Goal: Task Accomplishment & Management: Manage account settings

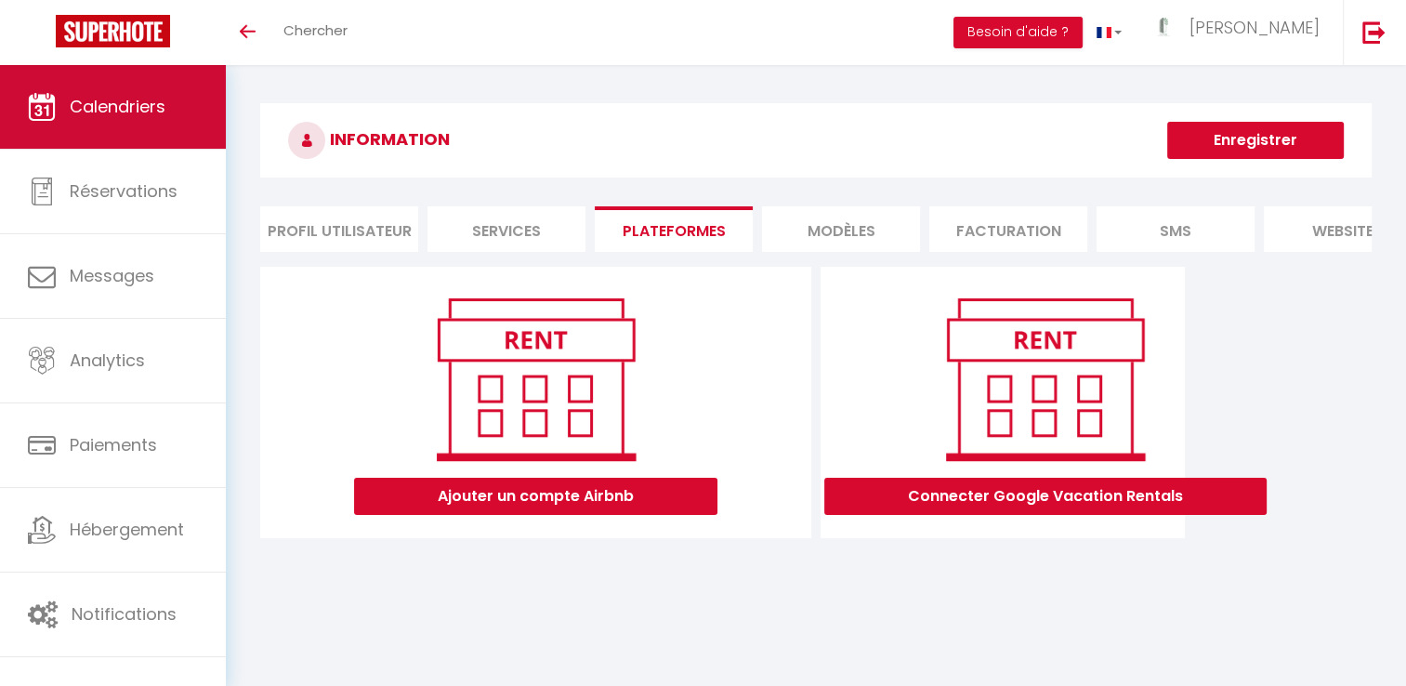
click at [111, 125] on link "Calendriers" at bounding box center [113, 107] width 226 height 84
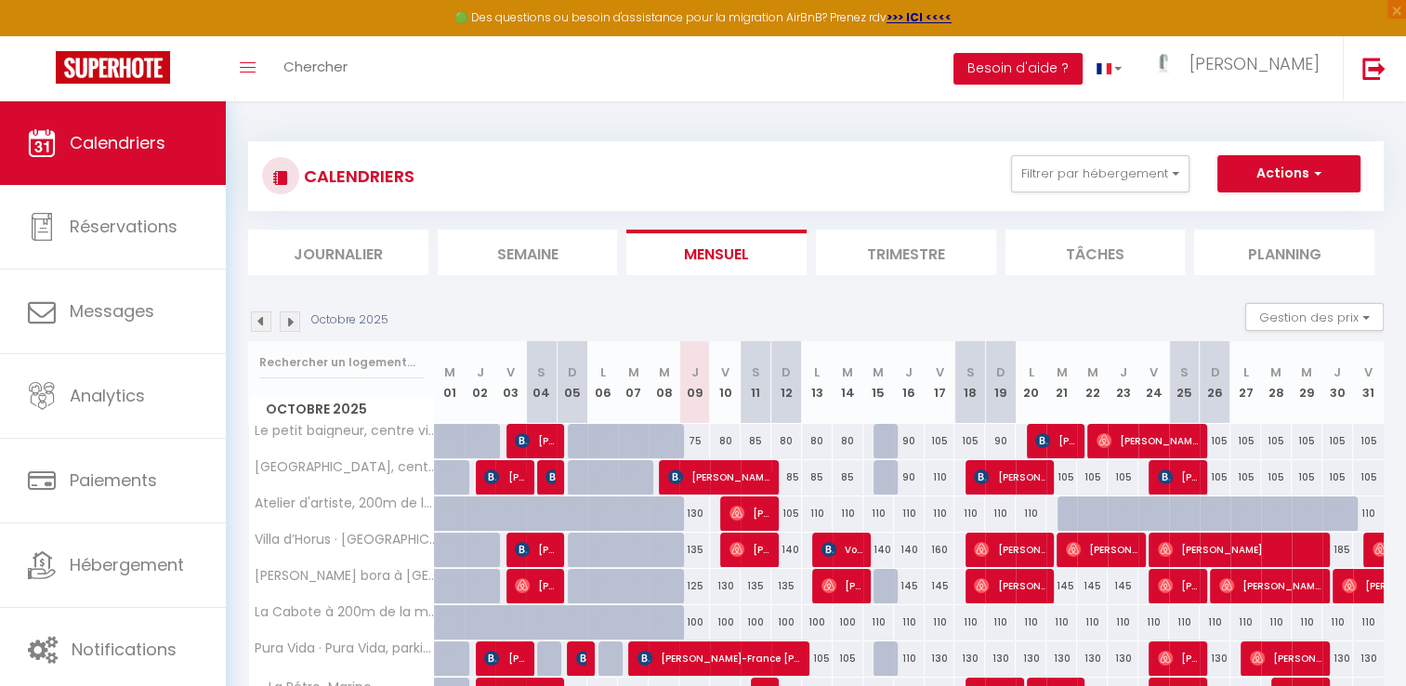
scroll to position [101, 0]
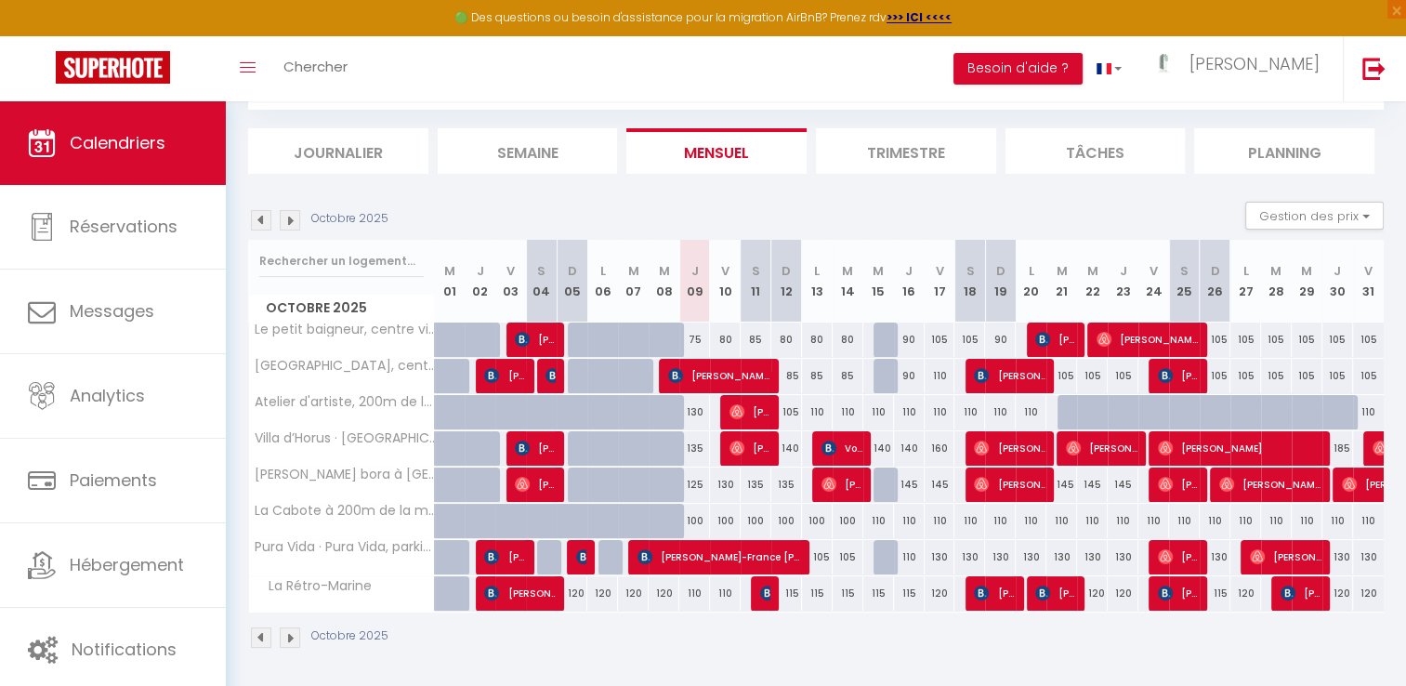
click at [696, 482] on div "125" at bounding box center [694, 485] width 31 height 34
type input "125"
type input "Jeu 09 Octobre 2025"
type input "Ven 10 Octobre 2025"
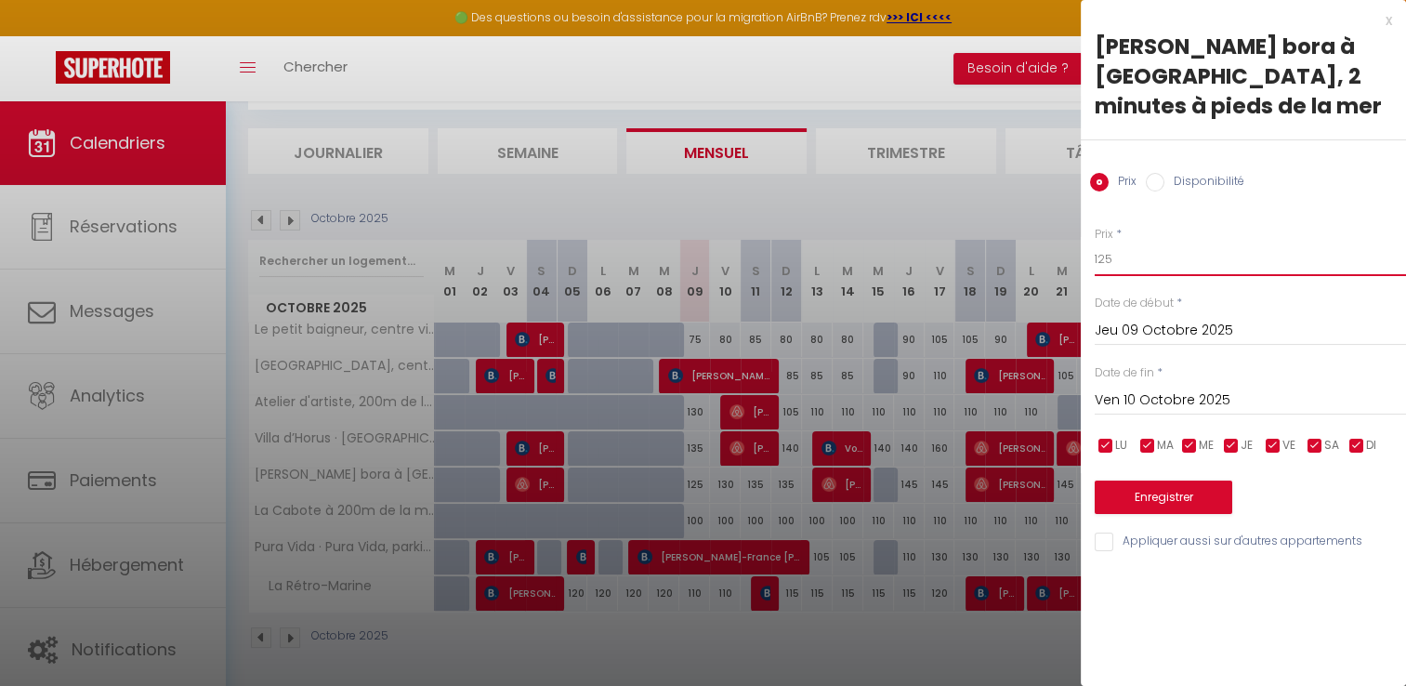
click at [1137, 262] on input "125" at bounding box center [1250, 259] width 311 height 33
type input "120"
click at [1148, 492] on button "Enregistrer" at bounding box center [1164, 497] width 138 height 33
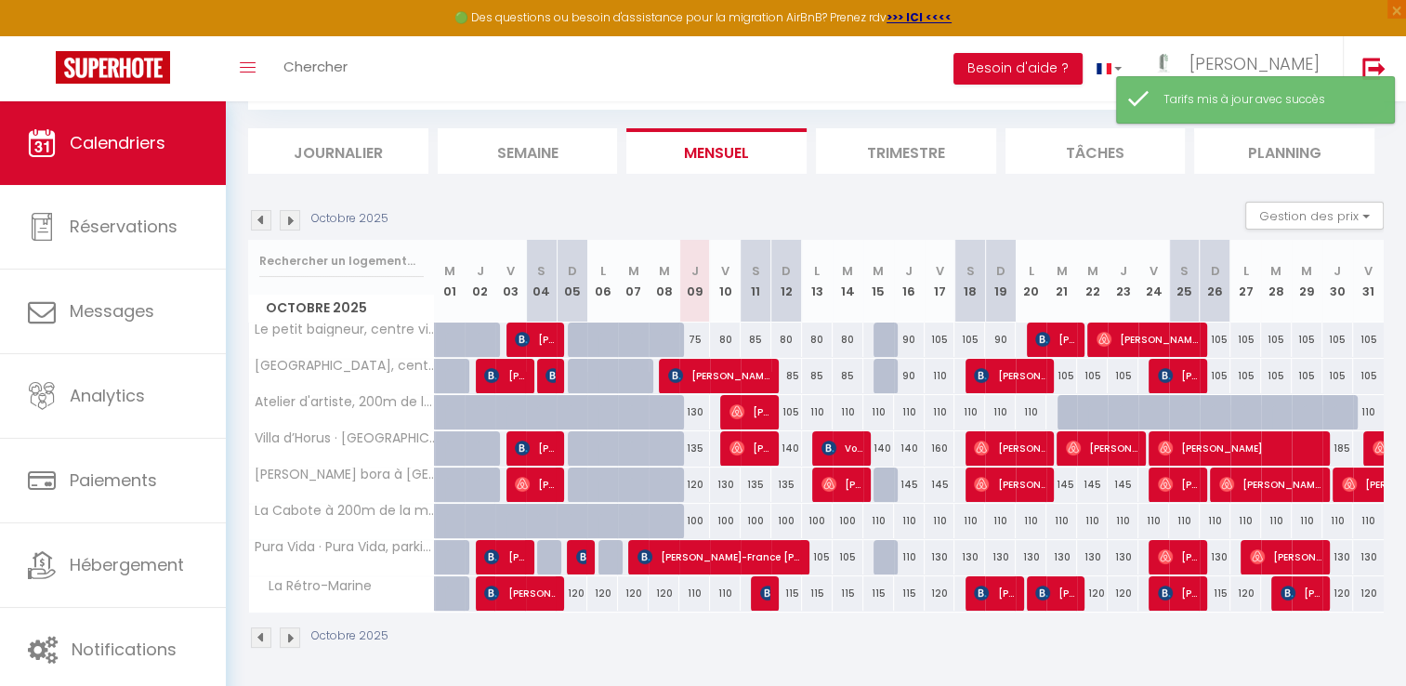
click at [729, 485] on div "130" at bounding box center [725, 485] width 31 height 34
type input "130"
type input "Ven 10 Octobre 2025"
type input "[PERSON_NAME] 11 Octobre 2025"
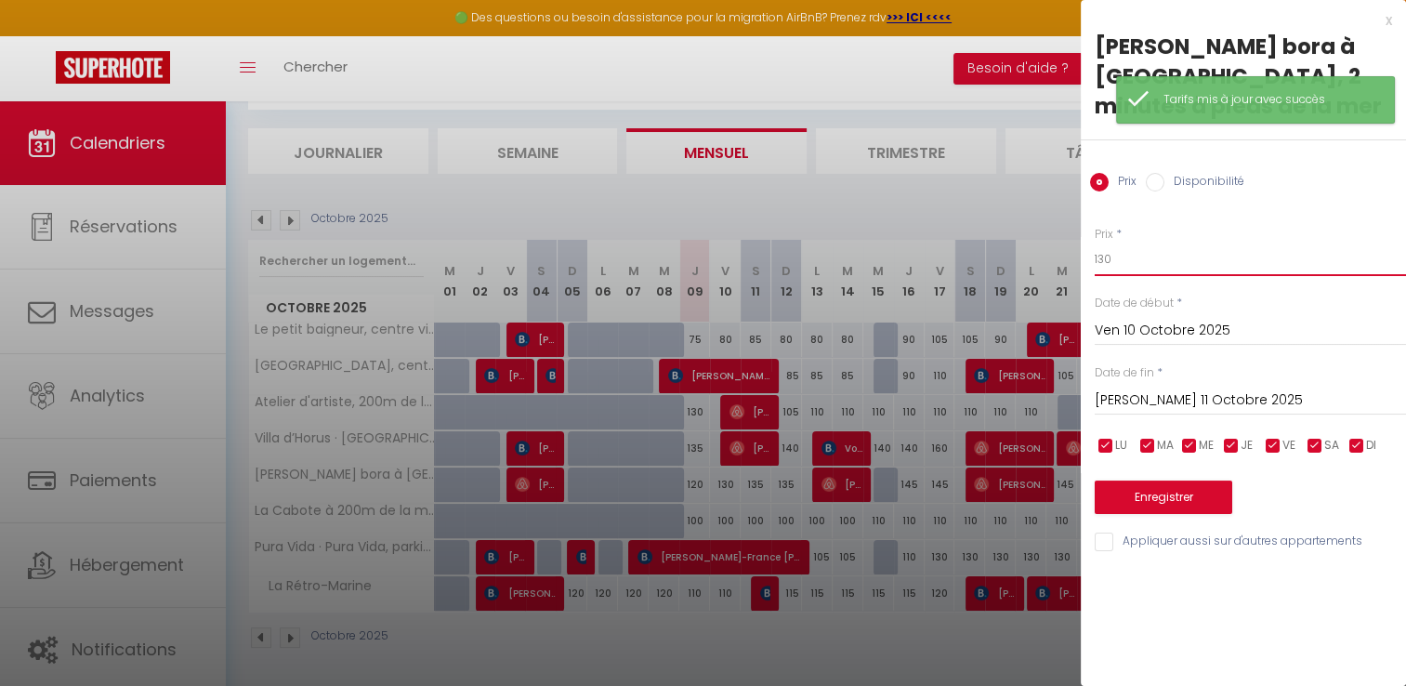
click at [1124, 255] on input "130" at bounding box center [1250, 259] width 311 height 33
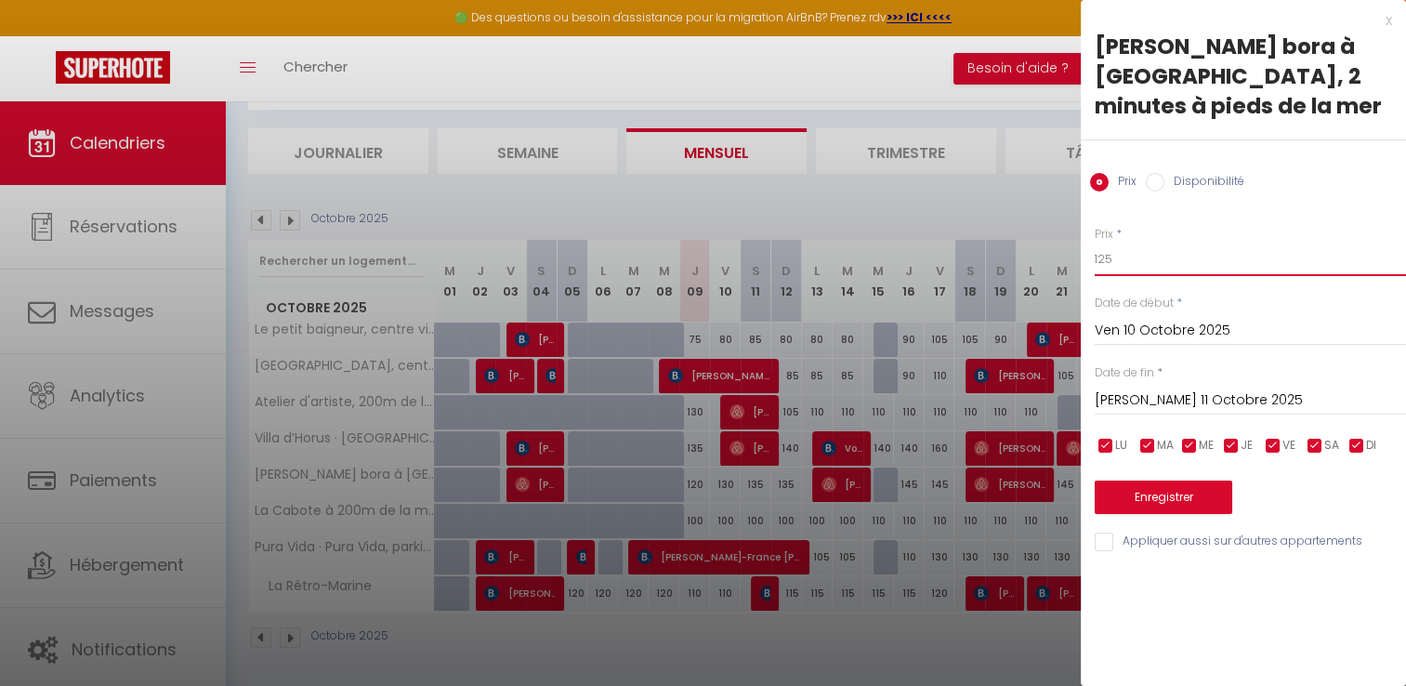
type input "125"
click at [1175, 497] on button "Enregistrer" at bounding box center [1164, 497] width 138 height 33
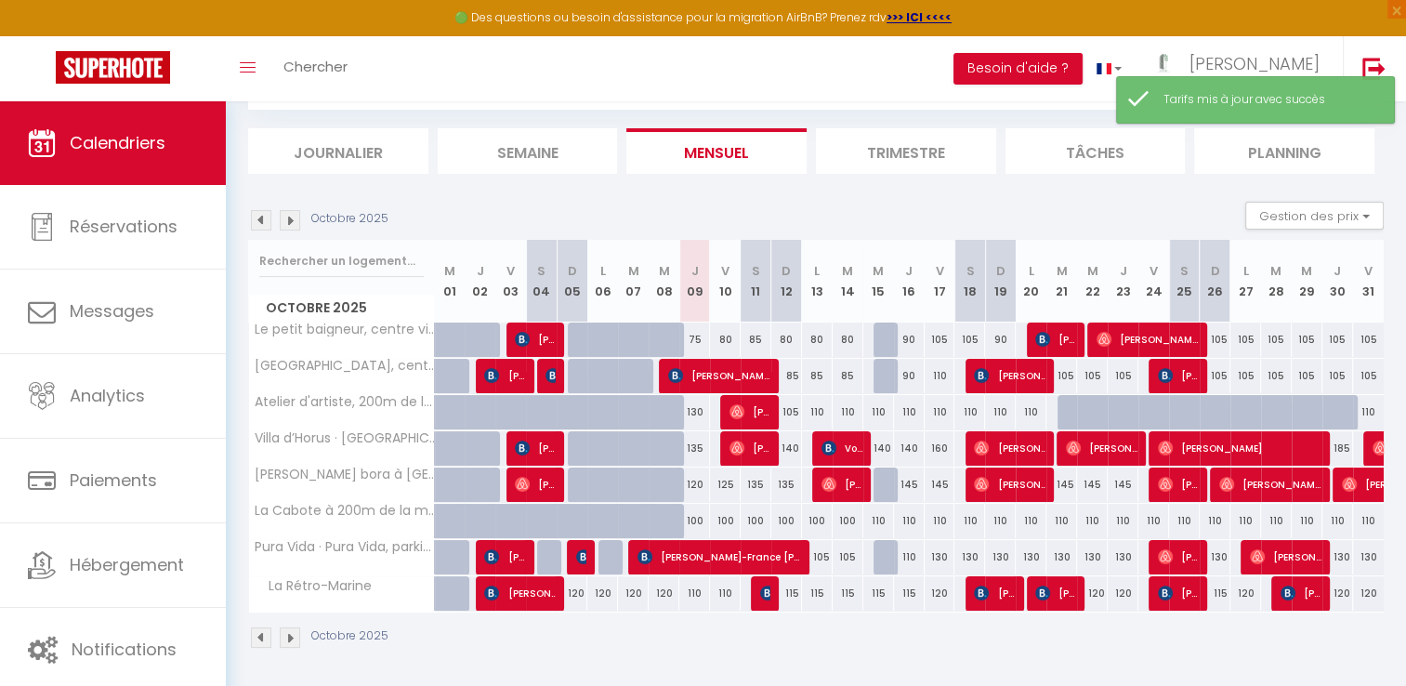
click at [698, 519] on div "100" at bounding box center [694, 521] width 31 height 34
type input "100"
type input "Jeu 09 Octobre 2025"
type input "Ven 10 Octobre 2025"
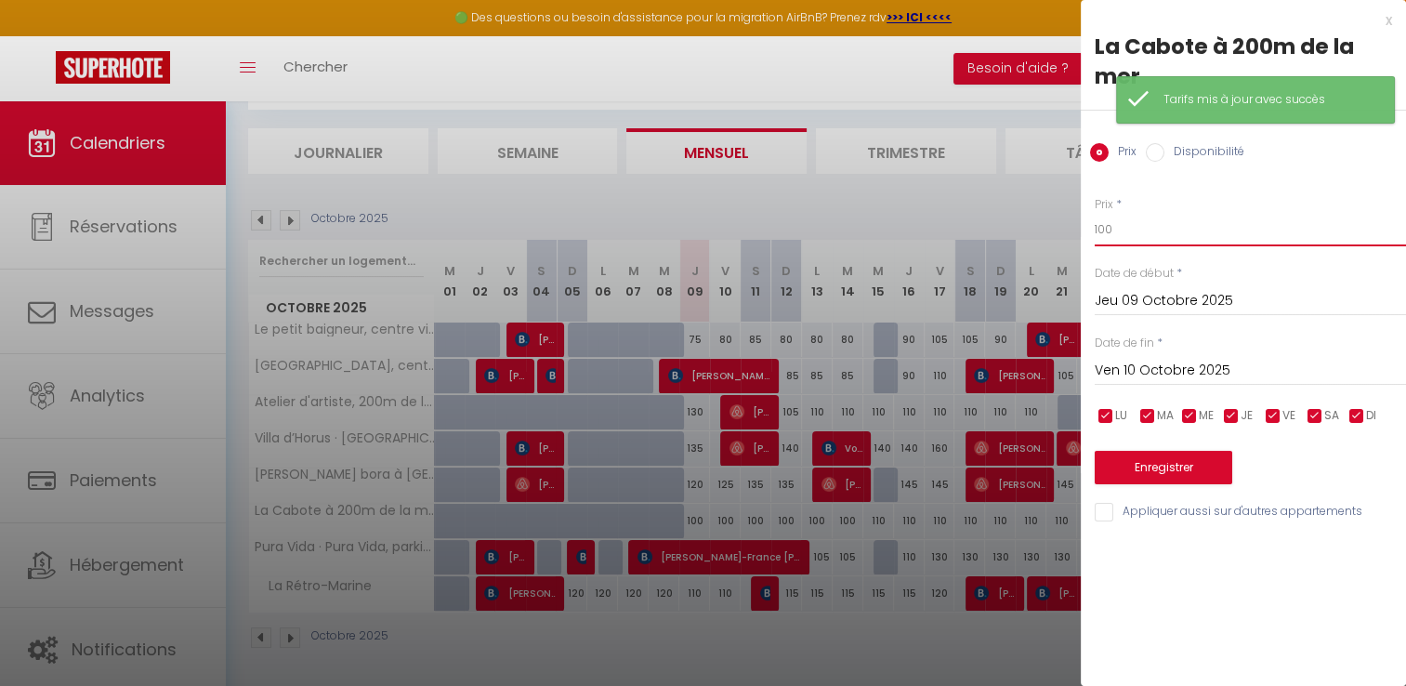
click at [1137, 233] on input "100" at bounding box center [1250, 229] width 311 height 33
type input "1"
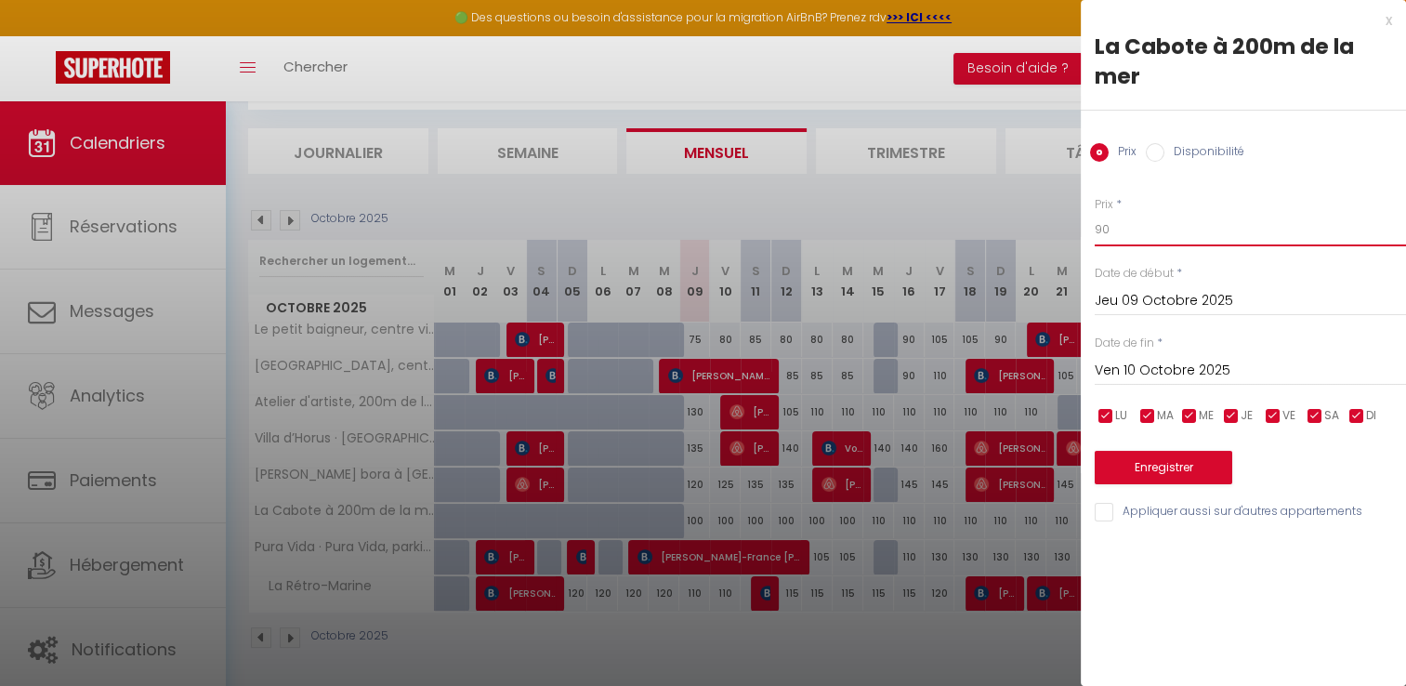
type input "90"
click at [1158, 463] on button "Enregistrer" at bounding box center [1164, 467] width 138 height 33
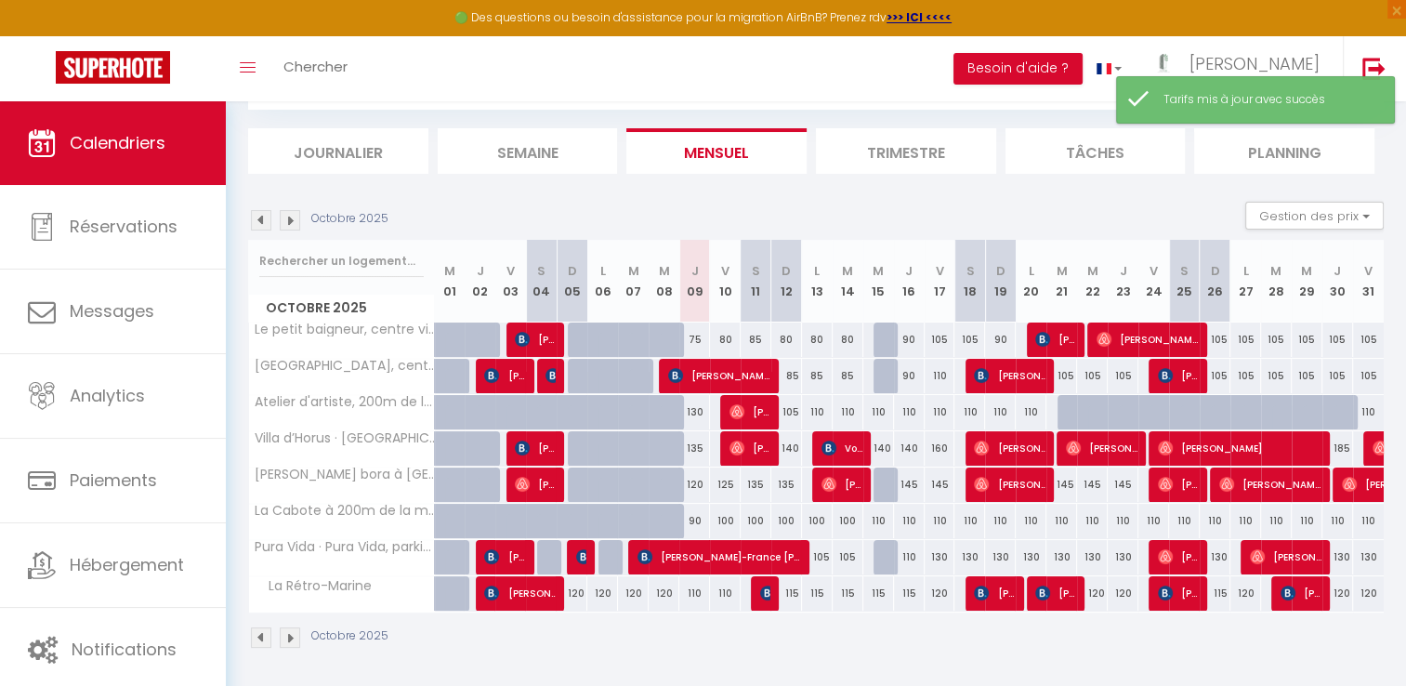
click at [725, 523] on div "100" at bounding box center [725, 521] width 31 height 34
type input "100"
type input "Ven 10 Octobre 2025"
type input "[PERSON_NAME] 11 Octobre 2025"
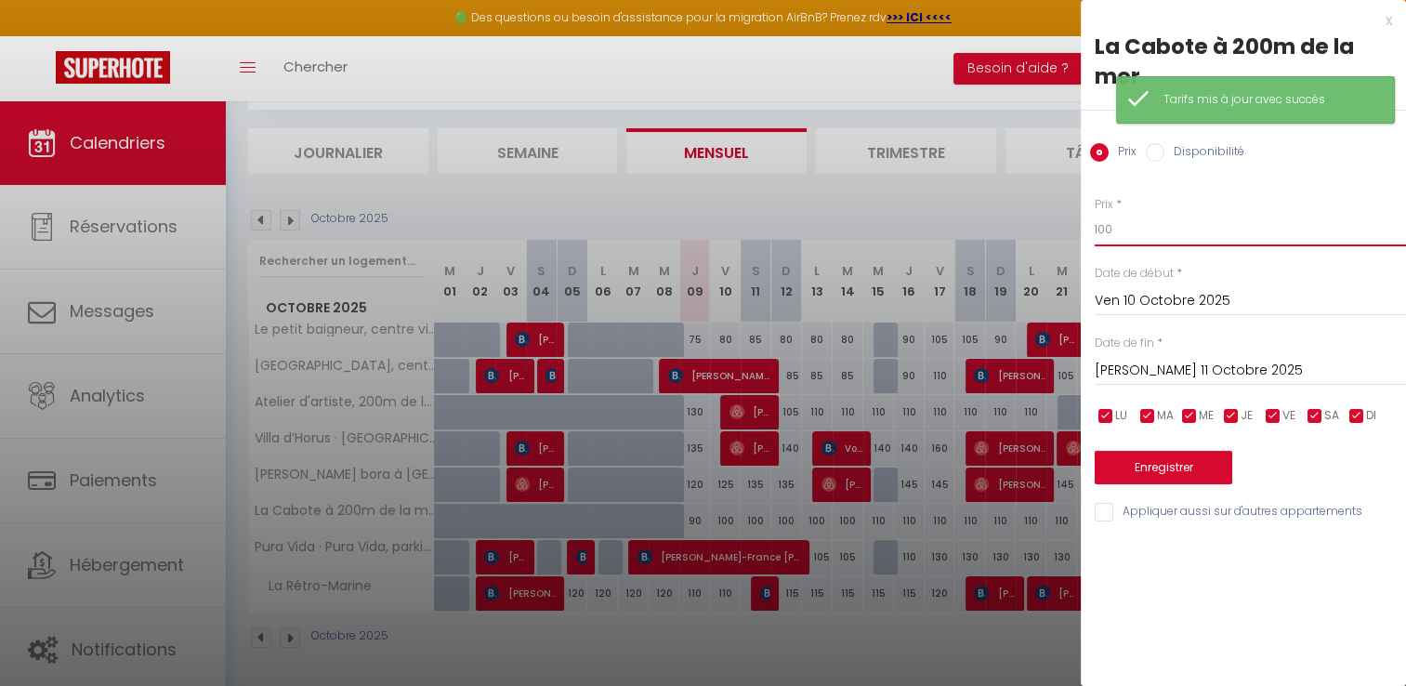
click at [1125, 234] on input "100" at bounding box center [1250, 229] width 311 height 33
type input "1"
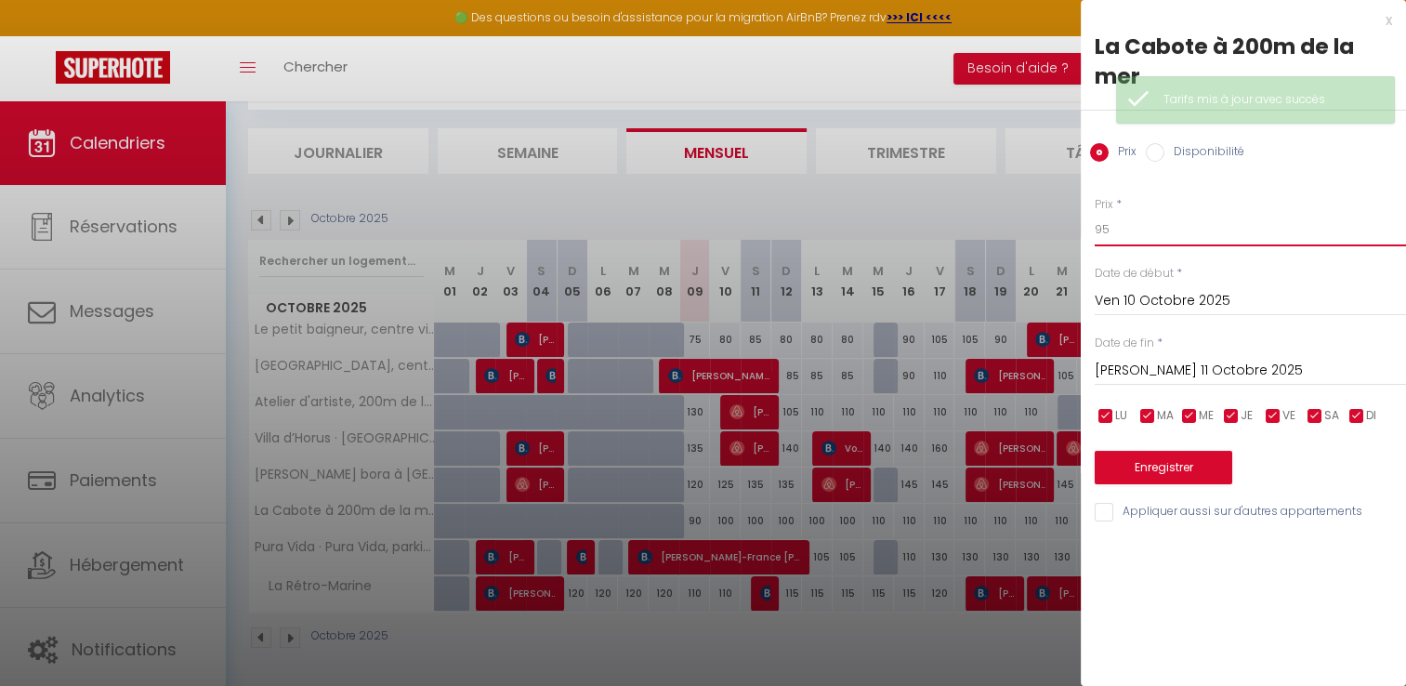
type input "95"
click at [1179, 475] on button "Enregistrer" at bounding box center [1164, 467] width 138 height 33
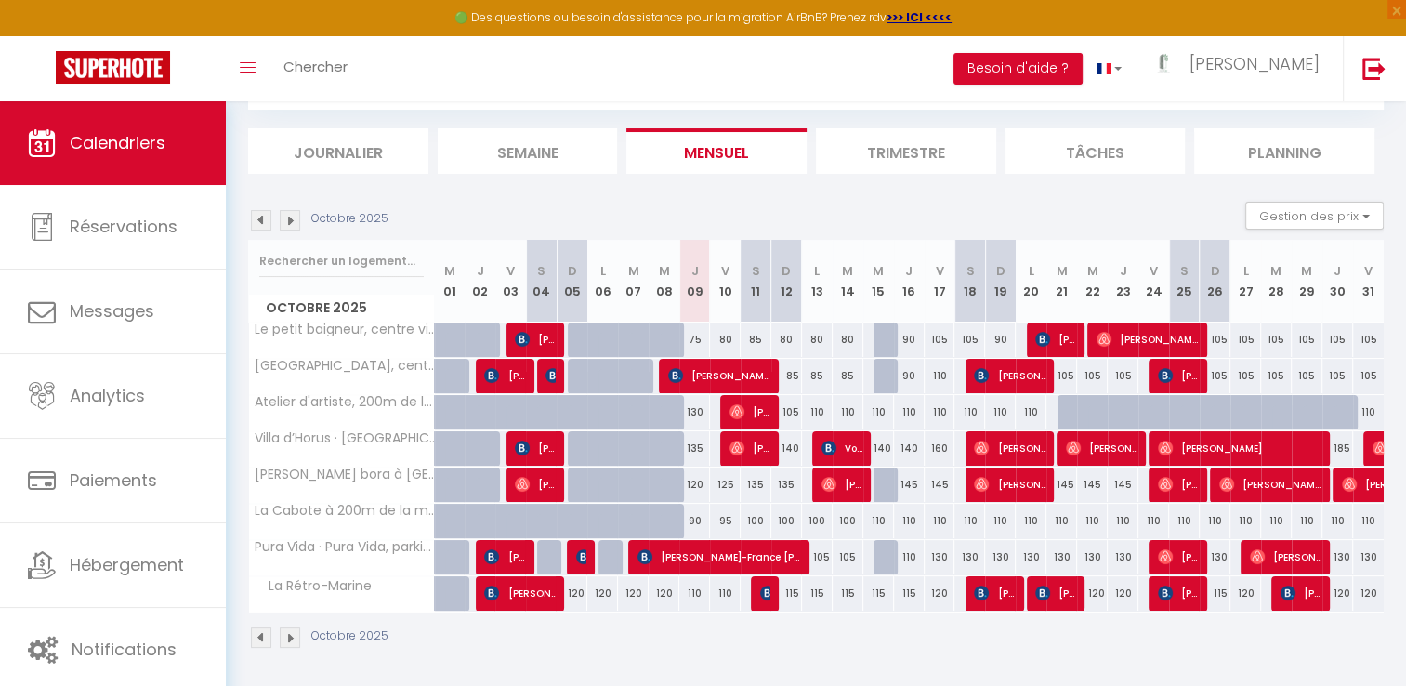
click at [696, 597] on div "110" at bounding box center [694, 593] width 31 height 34
type input "110"
type input "Jeu 09 Octobre 2025"
type input "Ven 10 Octobre 2025"
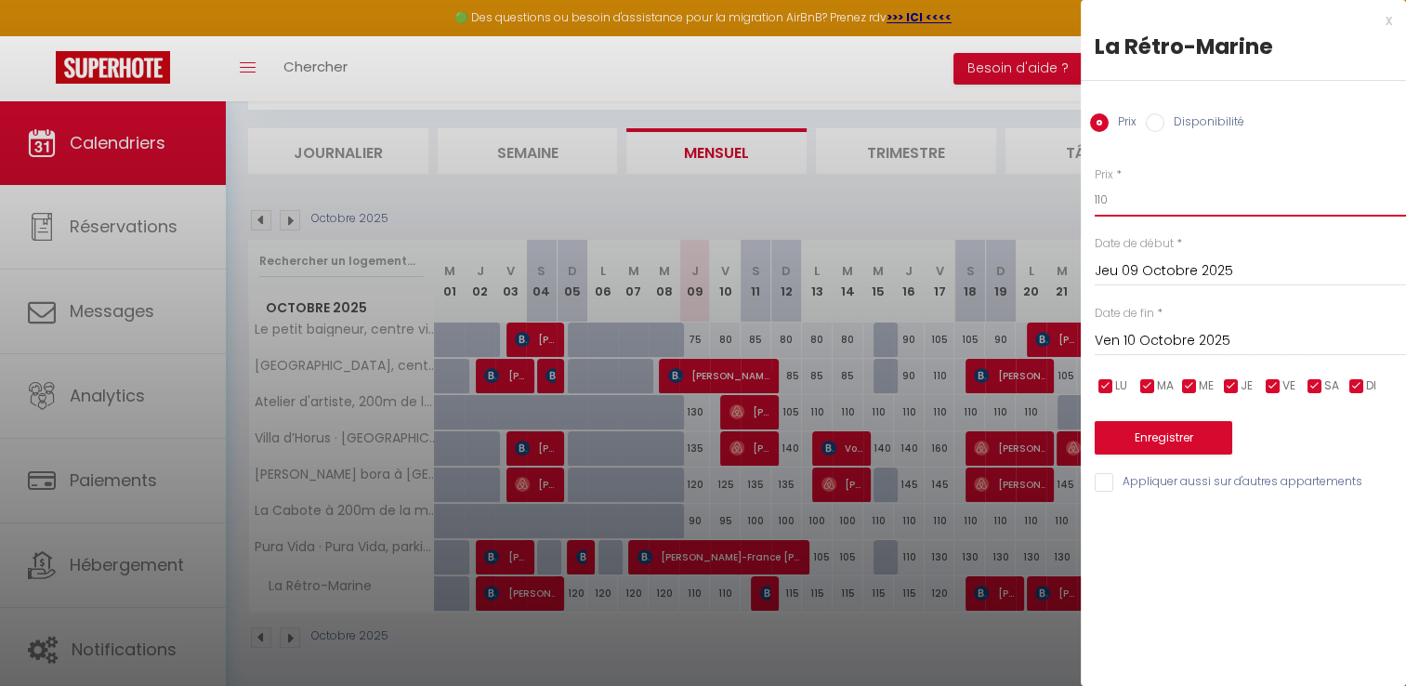
click at [1120, 198] on input "110" at bounding box center [1250, 199] width 311 height 33
type input "105"
click at [1179, 441] on button "Enregistrer" at bounding box center [1164, 437] width 138 height 33
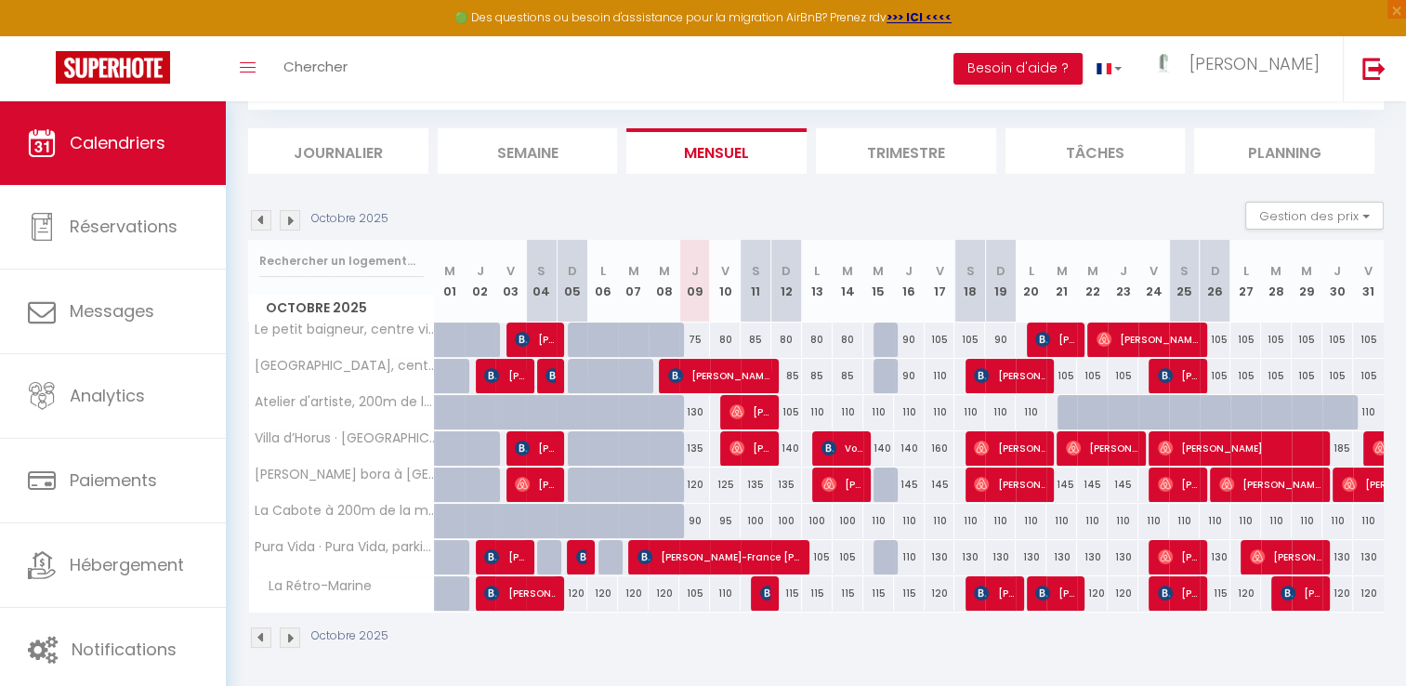
click at [729, 594] on div "110" at bounding box center [725, 593] width 31 height 34
type input "110"
type input "Ven 10 Octobre 2025"
type input "[PERSON_NAME] 11 Octobre 2025"
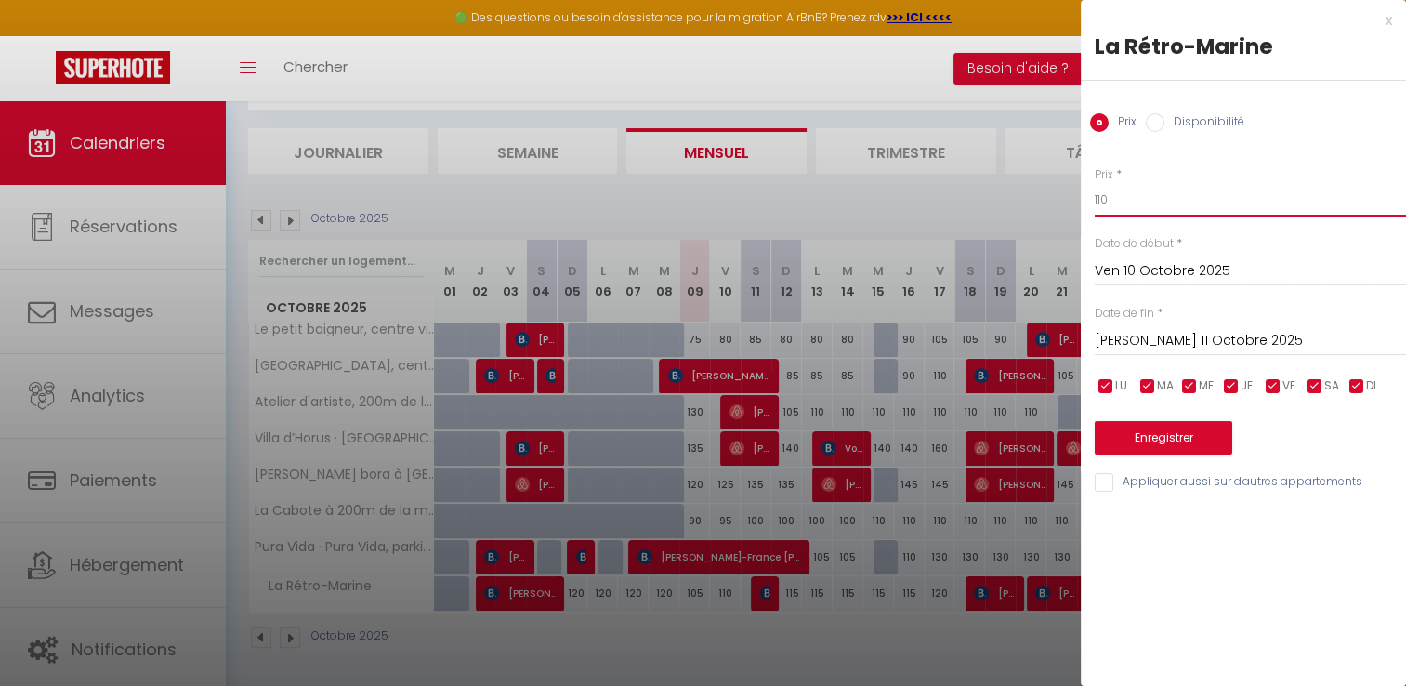
click at [1134, 199] on input "110" at bounding box center [1250, 199] width 311 height 33
type input "105"
click at [1139, 434] on button "Enregistrer" at bounding box center [1164, 437] width 138 height 33
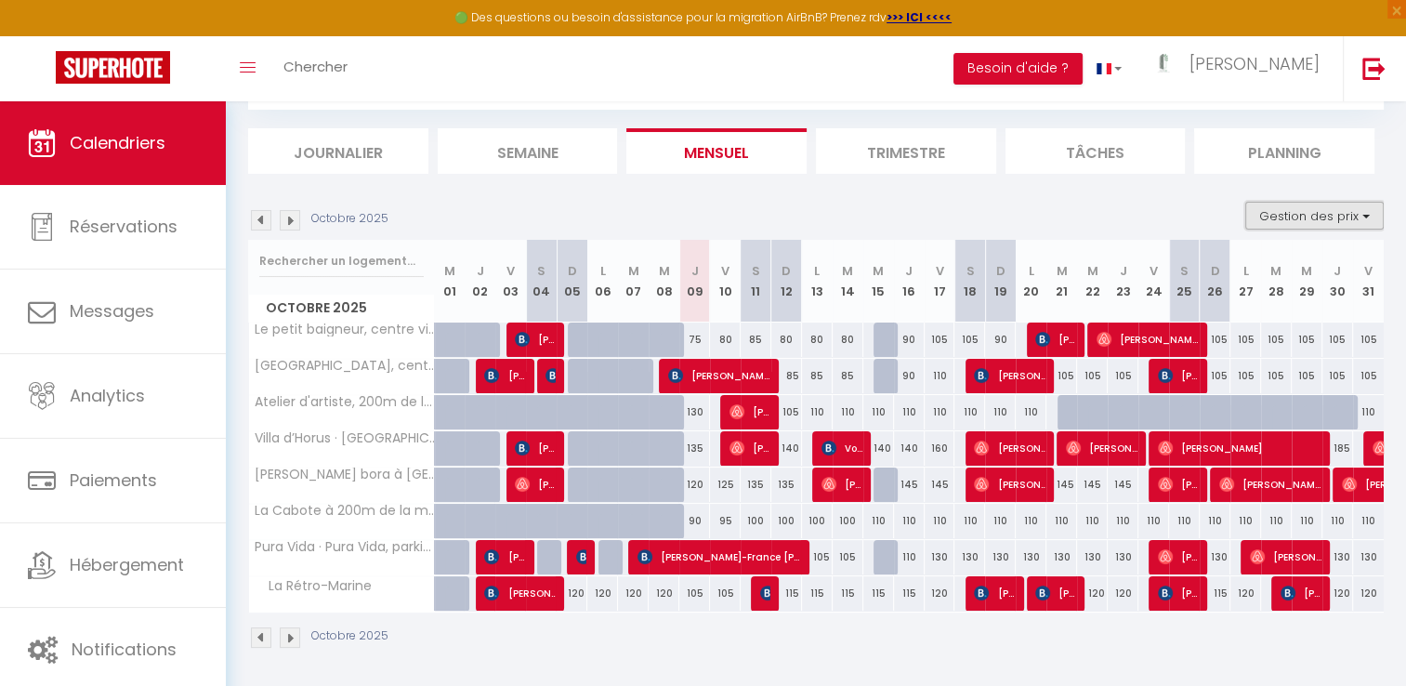
click at [1317, 217] on button "Gestion des prix" at bounding box center [1314, 216] width 138 height 28
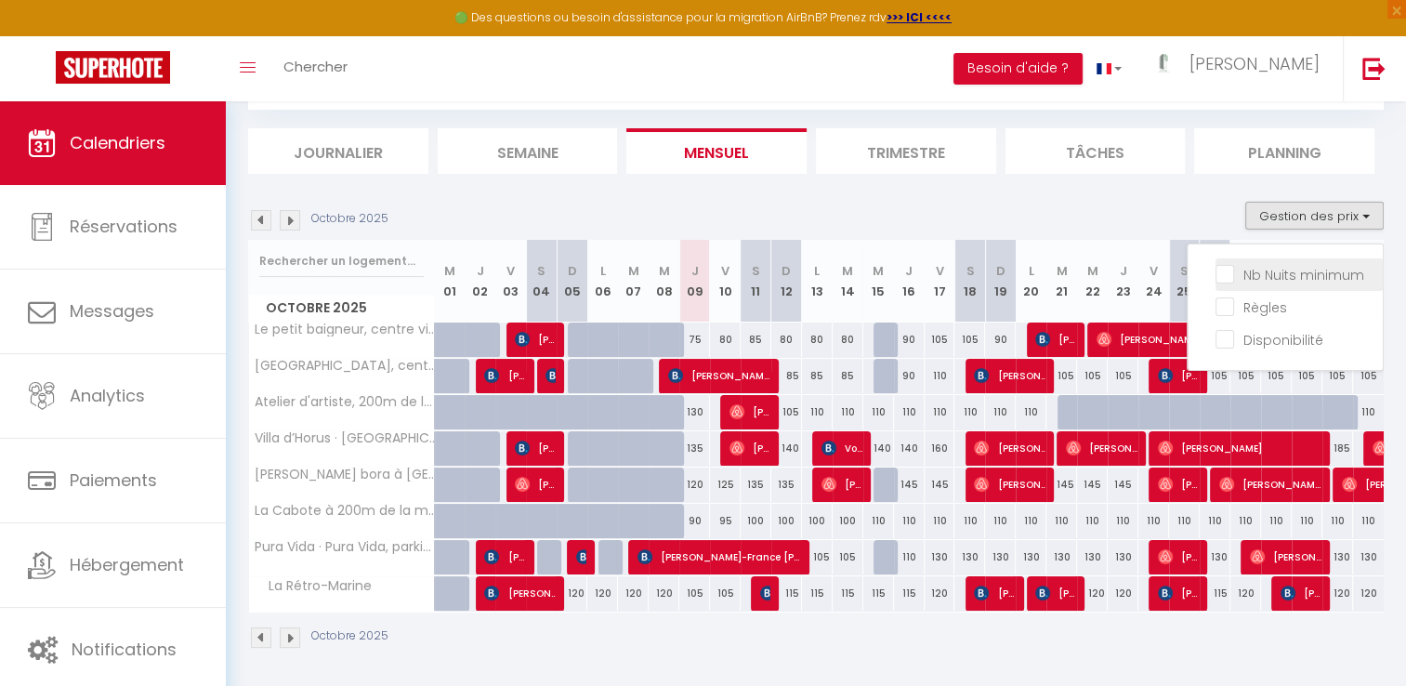
click at [1275, 275] on input "Nb Nuits minimum" at bounding box center [1299, 273] width 167 height 19
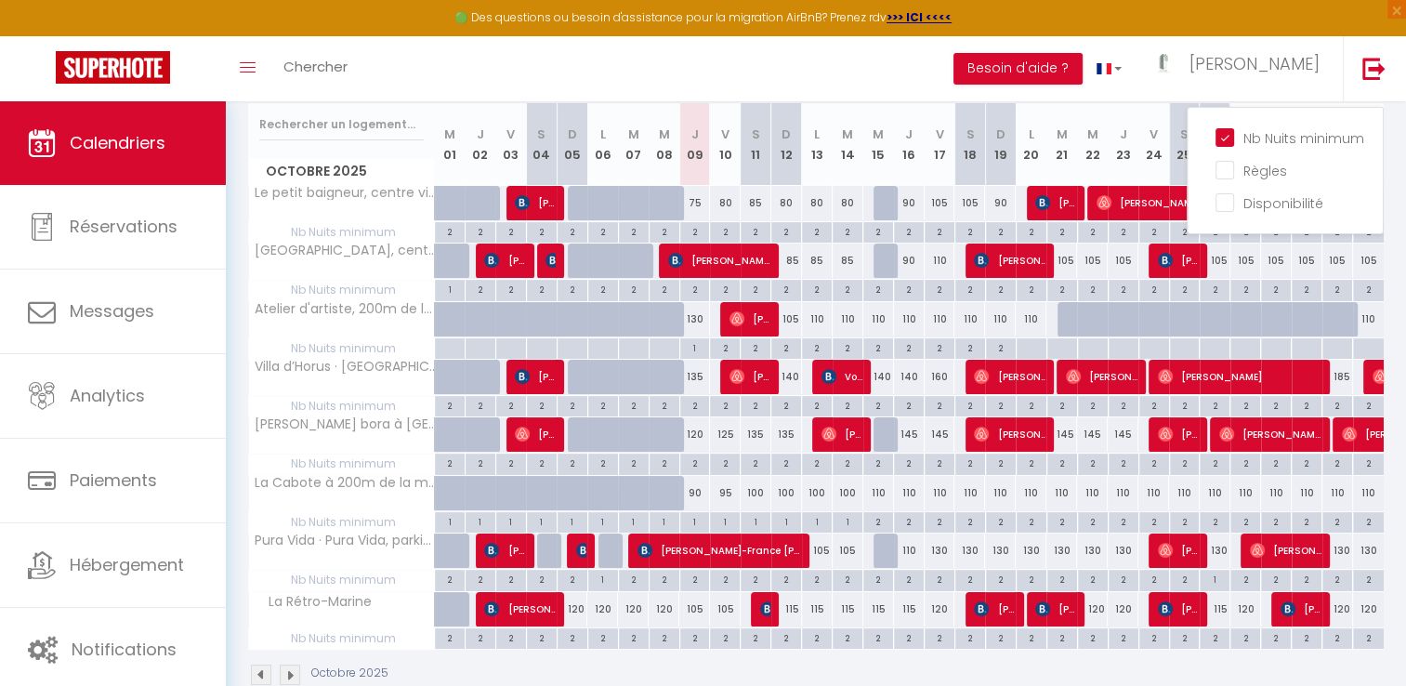
scroll to position [235, 0]
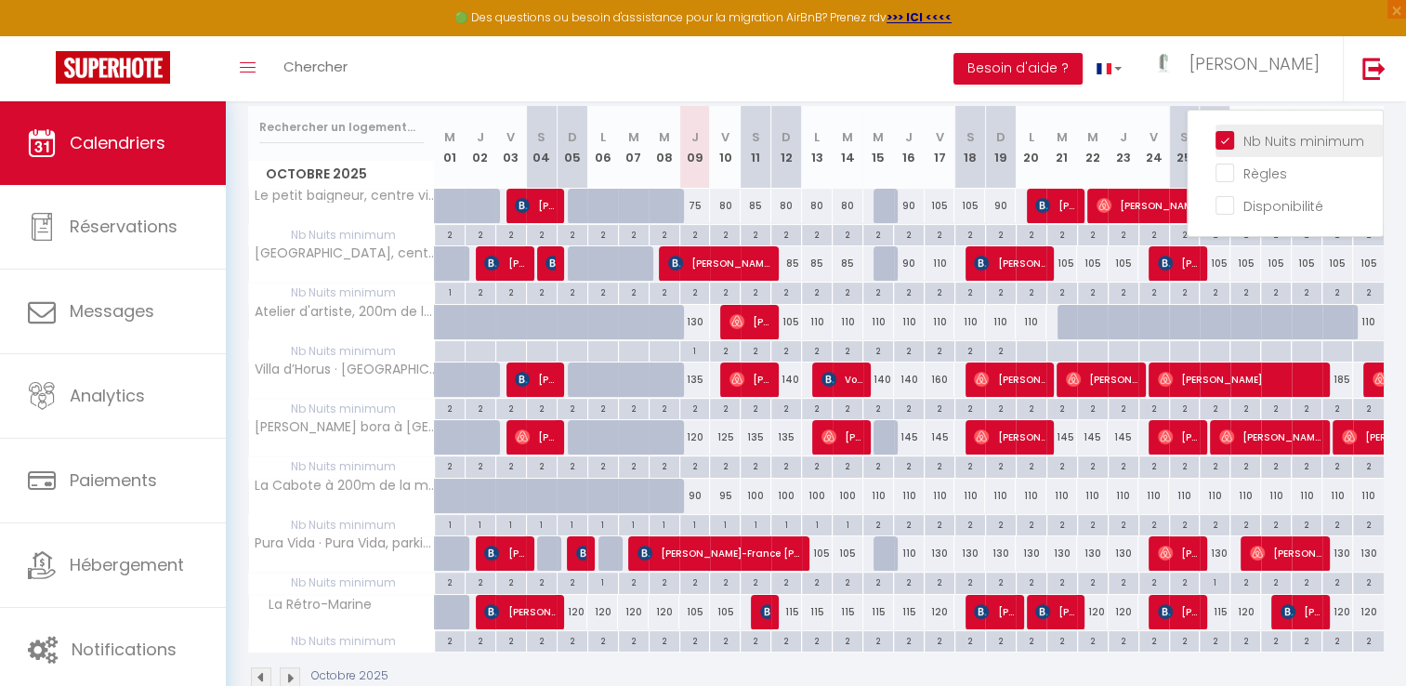
click at [1231, 142] on input "Nb Nuits minimum" at bounding box center [1299, 139] width 167 height 19
checkbox input "false"
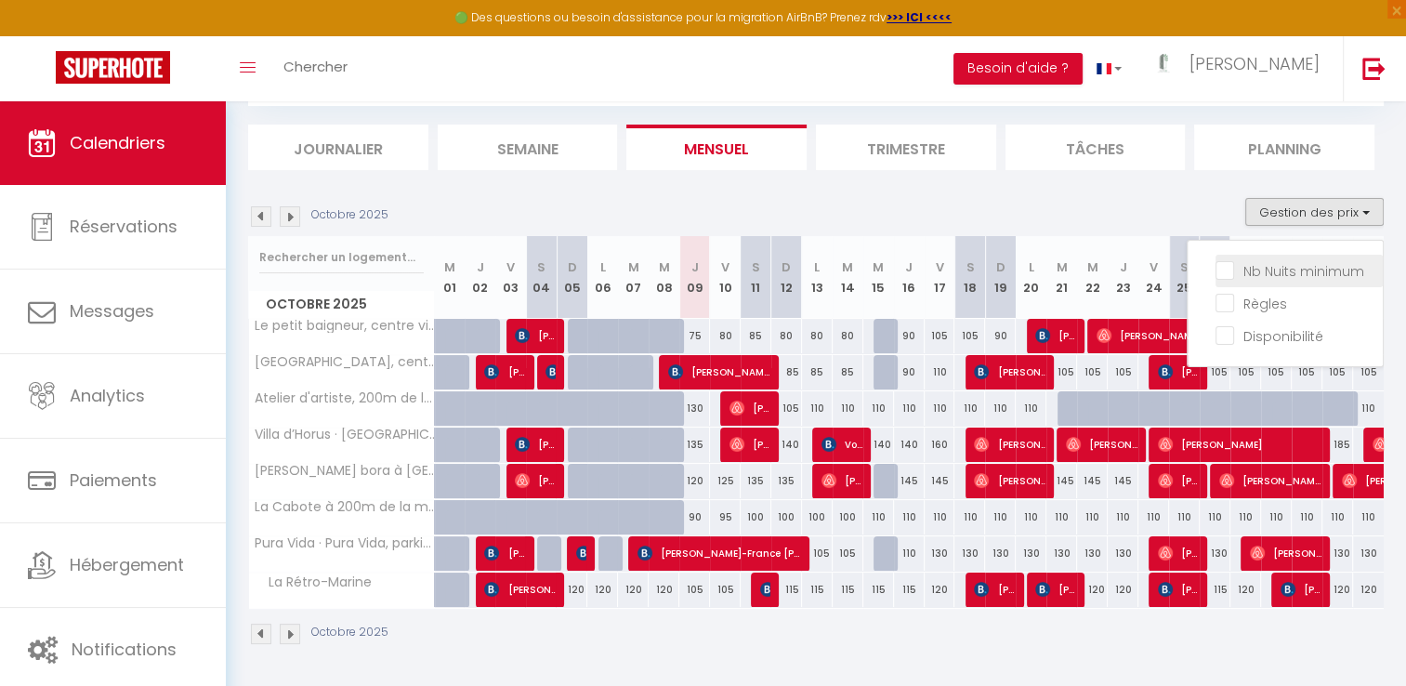
scroll to position [101, 0]
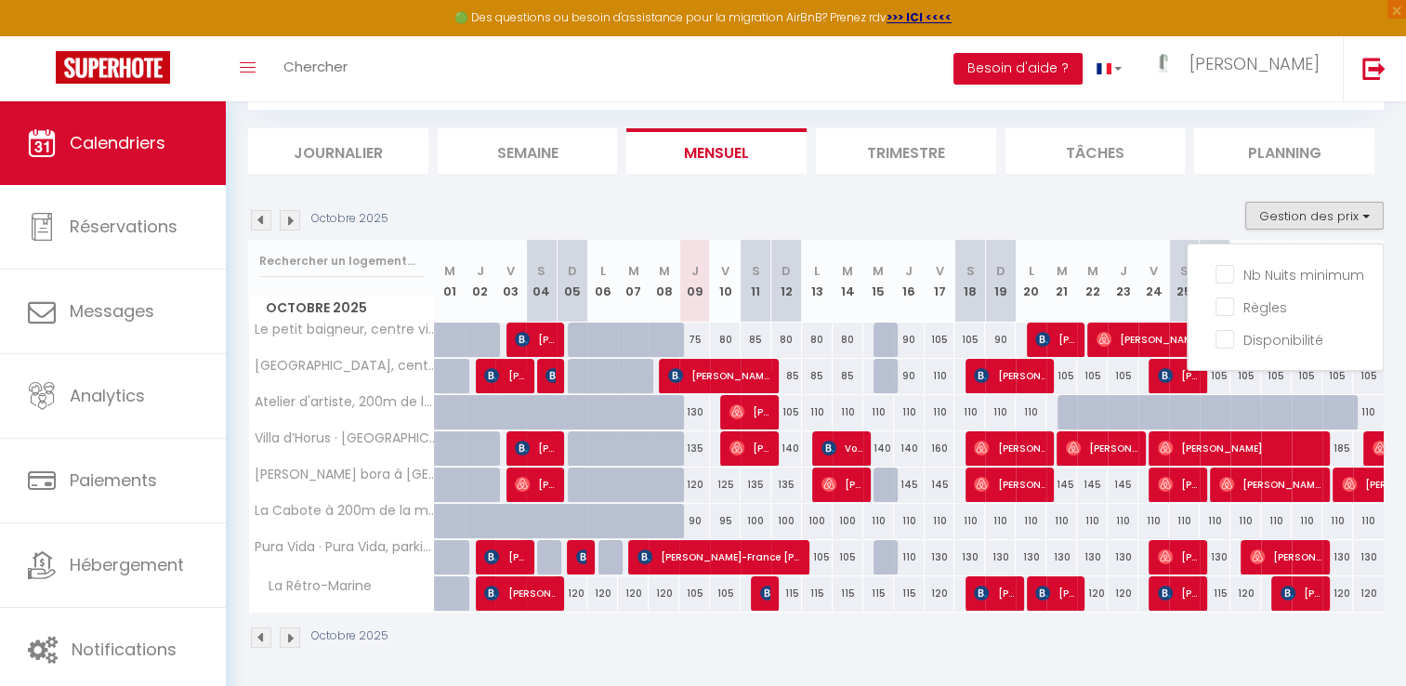
click at [913, 138] on li "Trimestre" at bounding box center [906, 151] width 180 height 46
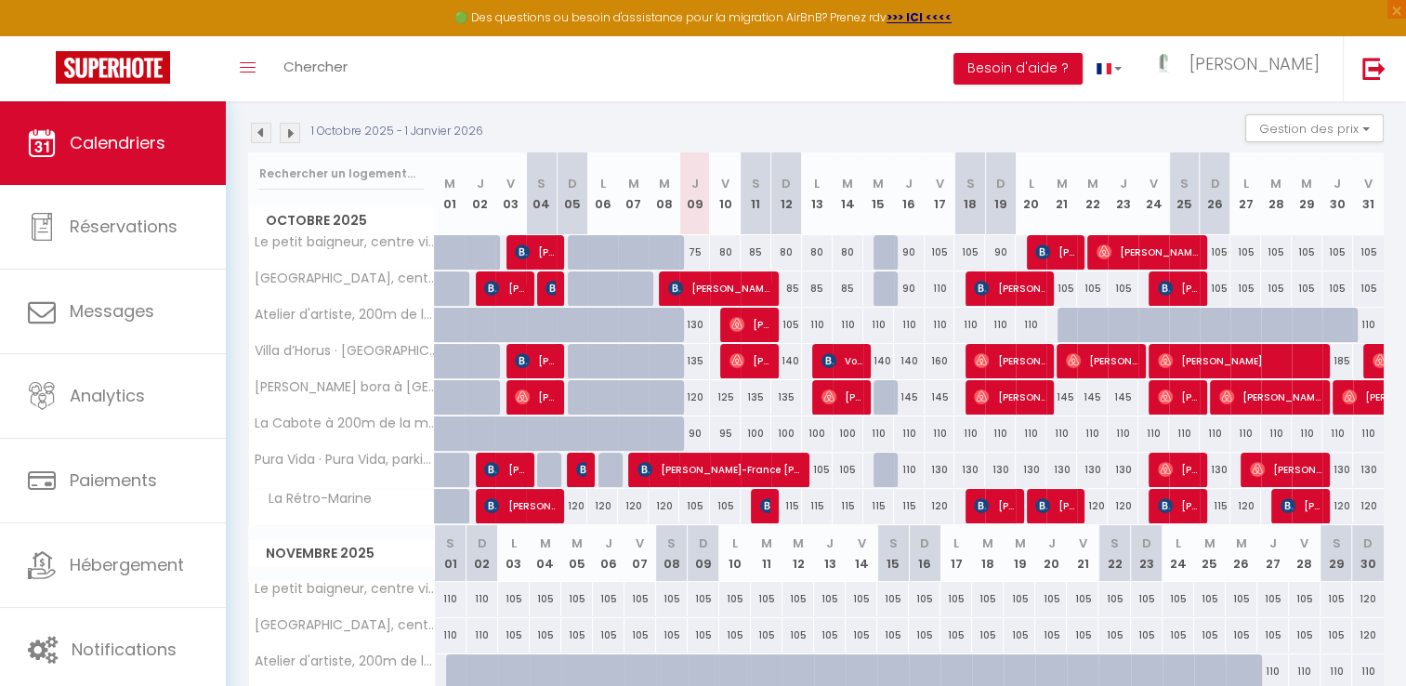
scroll to position [192, 0]
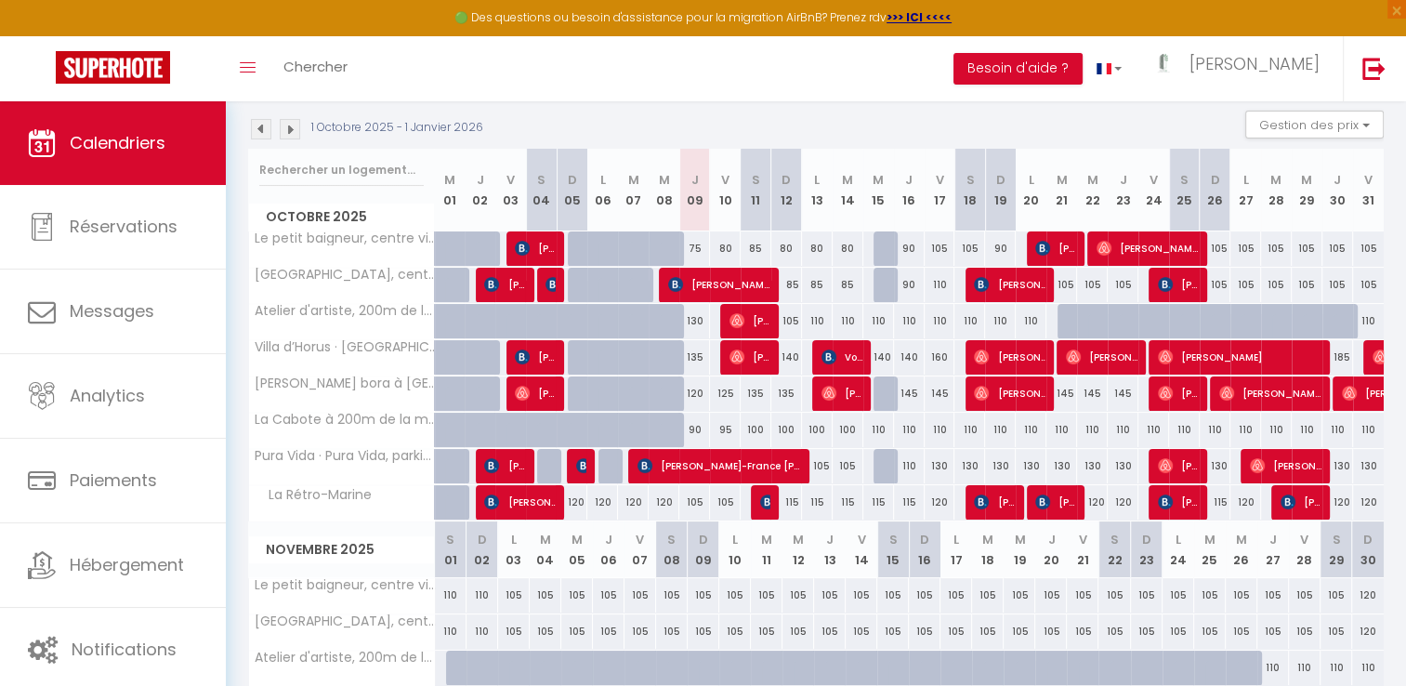
click at [761, 393] on div "135" at bounding box center [756, 393] width 31 height 34
type input "135"
type input "[PERSON_NAME] 11 Octobre 2025"
type input "Dim 12 Octobre 2025"
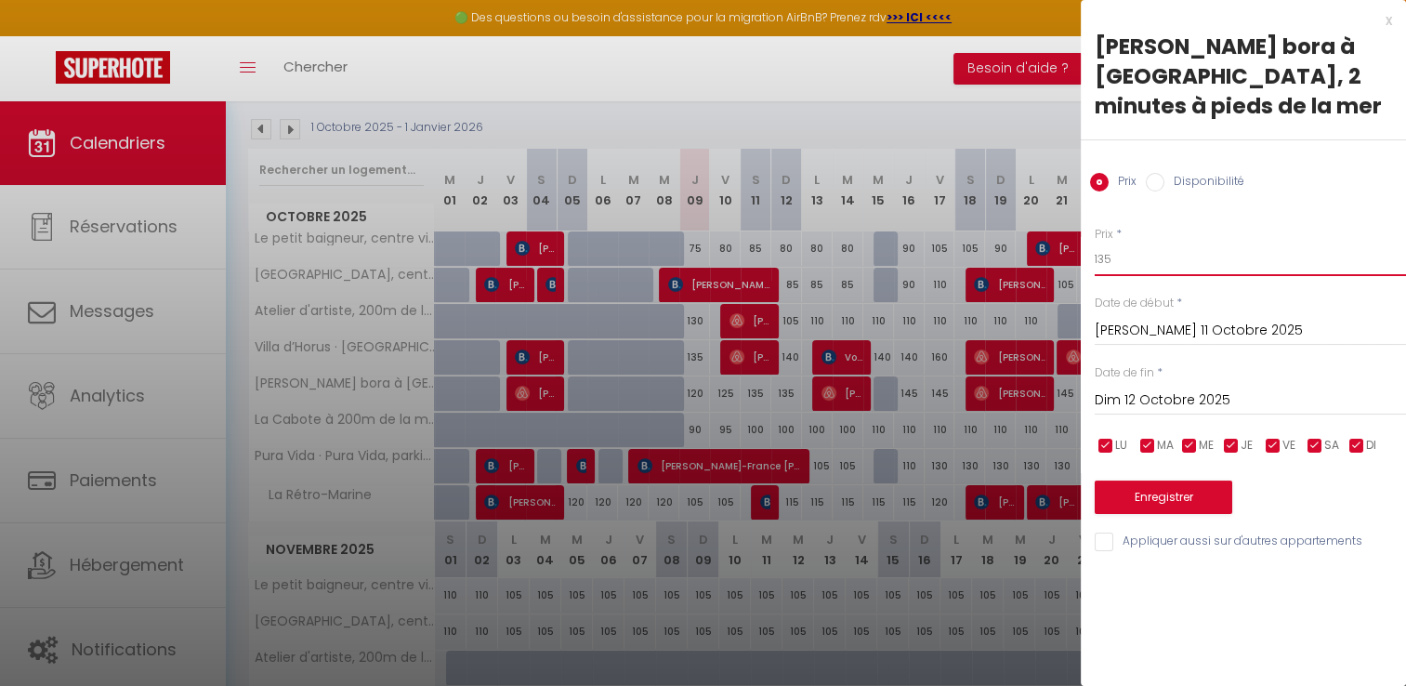
click at [1138, 272] on input "135" at bounding box center [1250, 259] width 311 height 33
type input "130"
click at [1140, 403] on input "Dim 12 Octobre 2025" at bounding box center [1250, 401] width 311 height 24
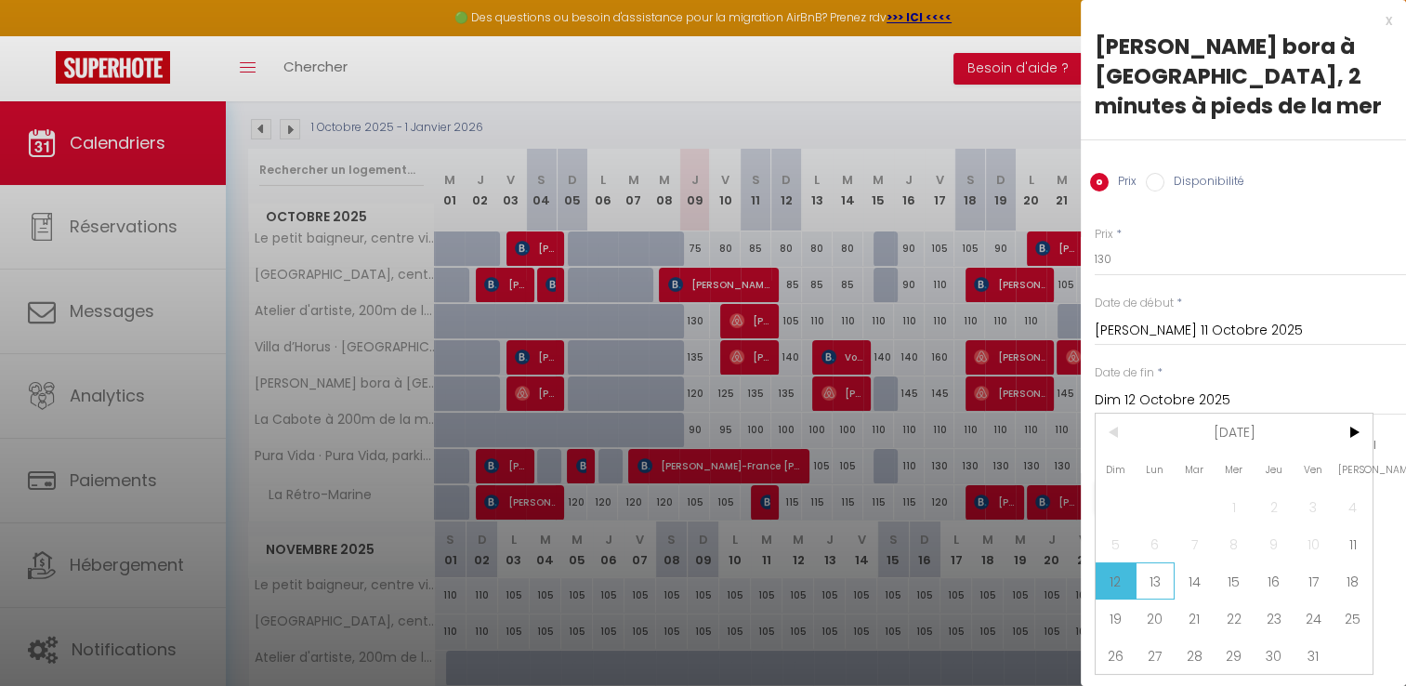
click at [1155, 570] on span "13" at bounding box center [1156, 580] width 40 height 37
type input "Lun 13 Octobre 2025"
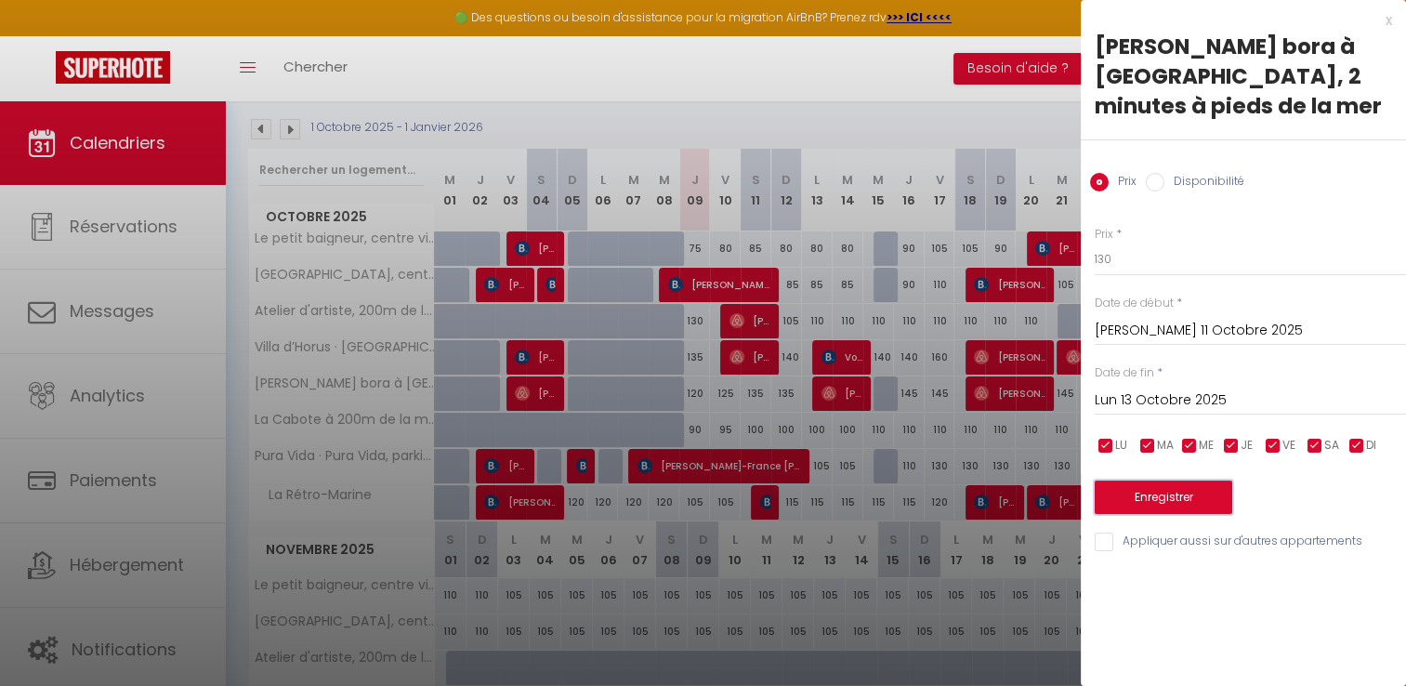
click at [1176, 493] on button "Enregistrer" at bounding box center [1164, 497] width 138 height 33
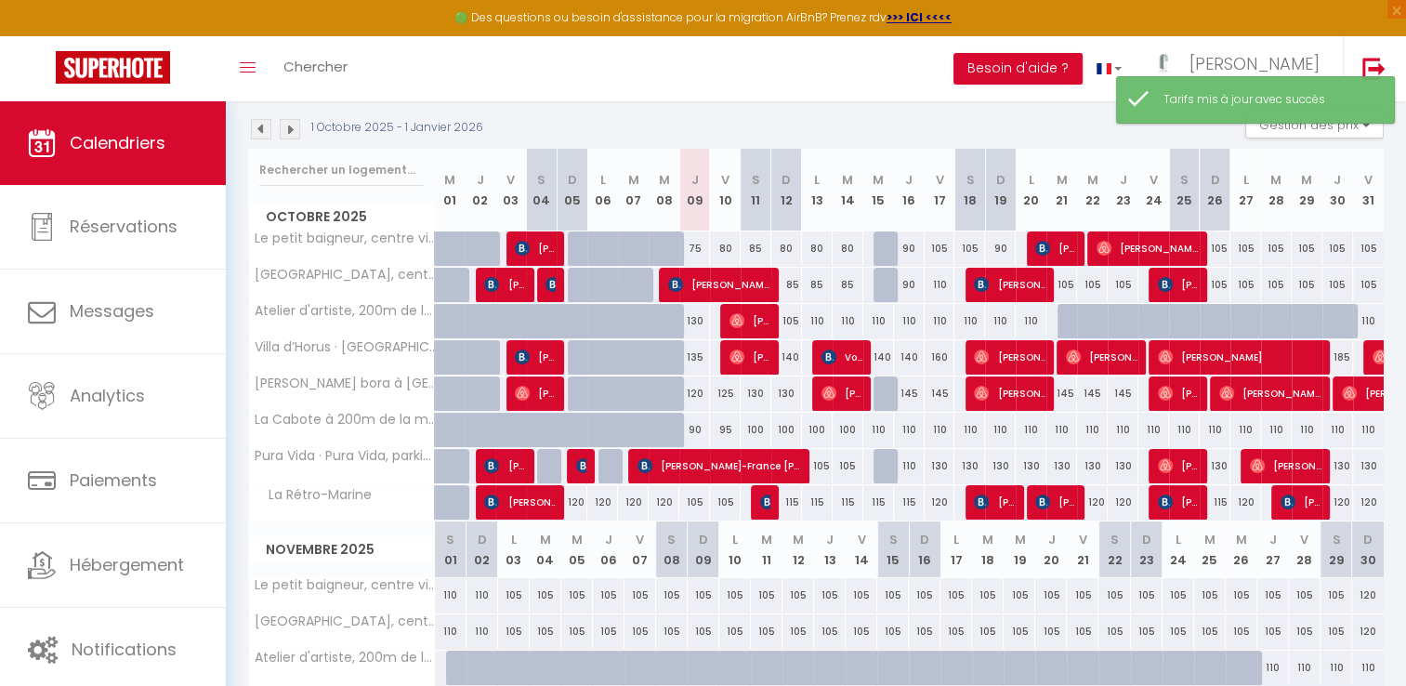
click at [909, 400] on div "145" at bounding box center [909, 393] width 31 height 34
type input "145"
type input "Jeu 16 Octobre 2025"
type input "Ven 17 Octobre 2025"
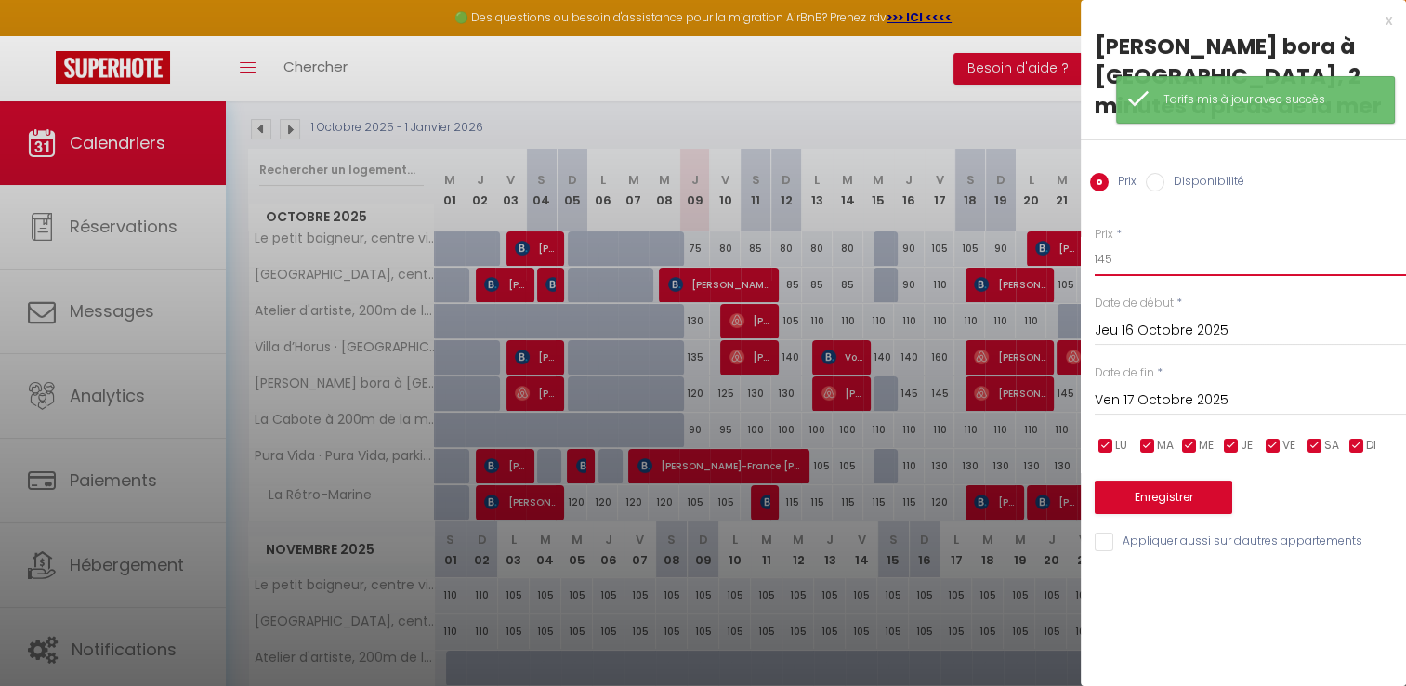
click at [1132, 257] on input "145" at bounding box center [1250, 259] width 311 height 33
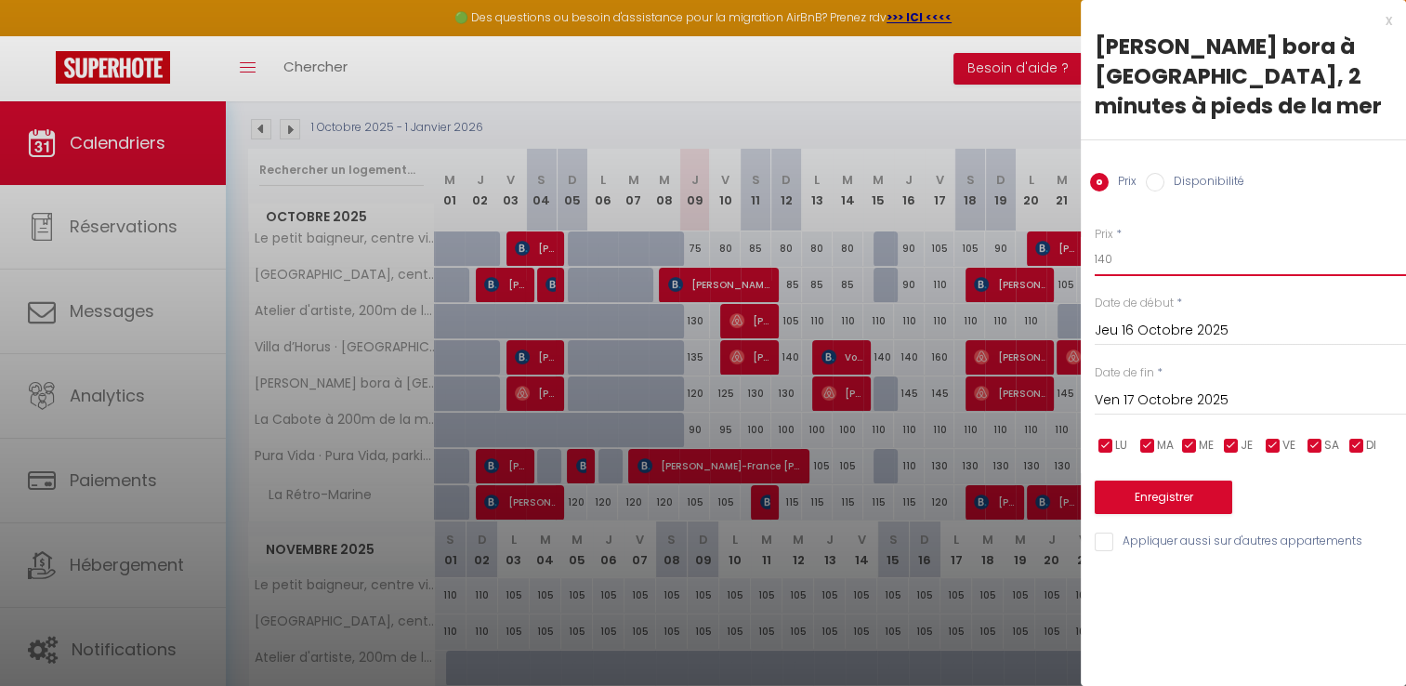
type input "140"
click at [1151, 407] on input "Ven 17 Octobre 2025" at bounding box center [1250, 401] width 311 height 24
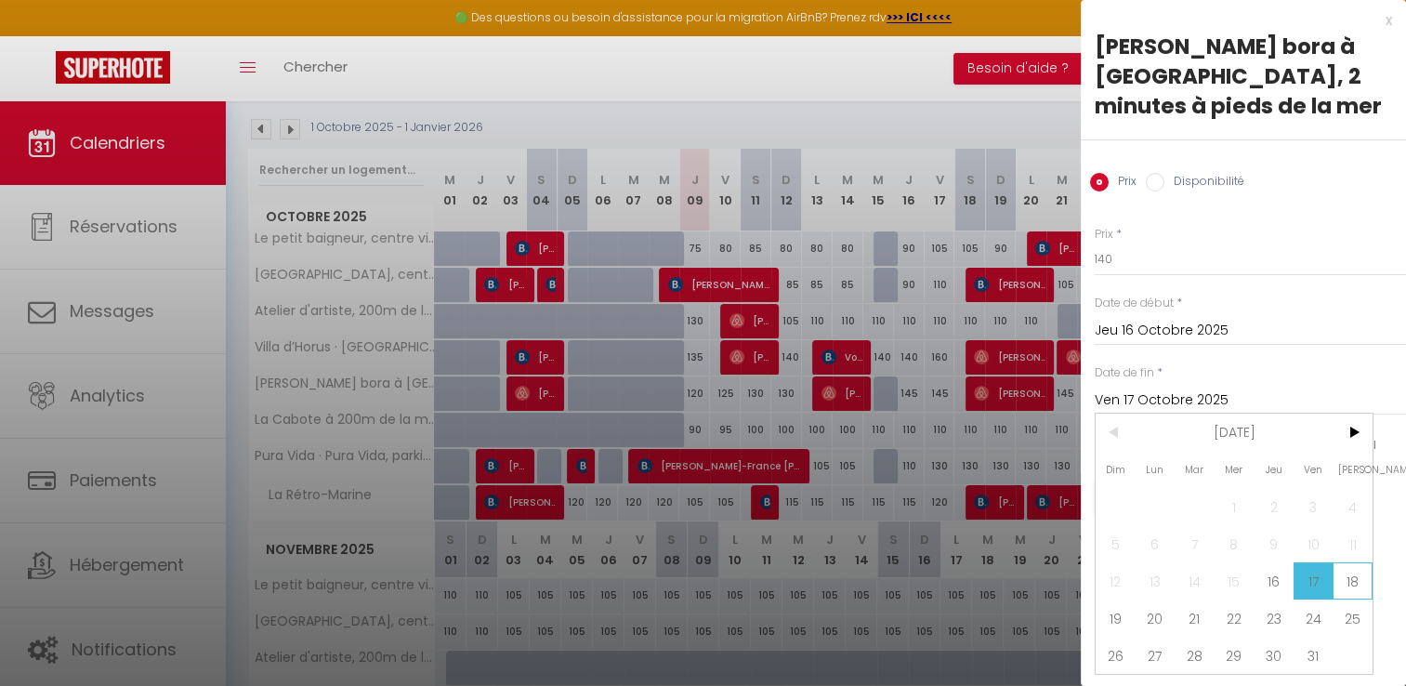
click at [1349, 580] on span "18" at bounding box center [1353, 580] width 40 height 37
type input "[PERSON_NAME] 18 Octobre 2025"
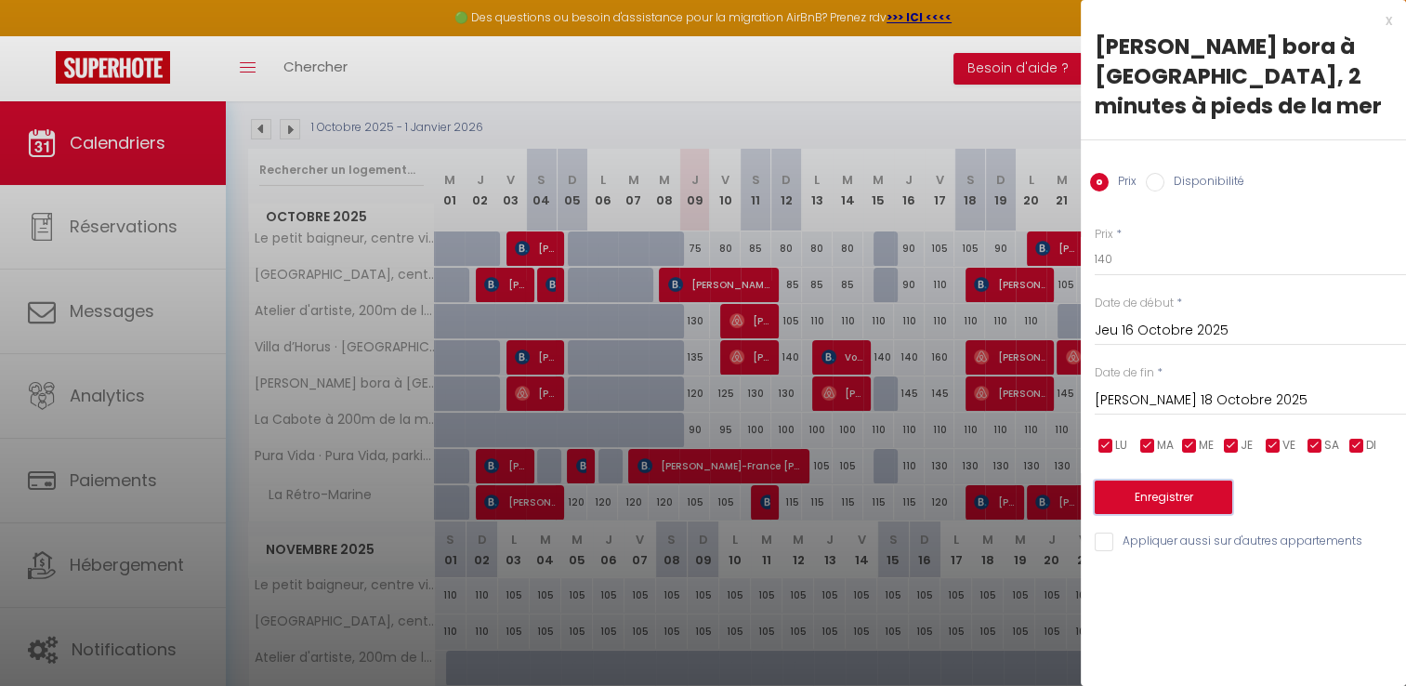
click at [1196, 493] on button "Enregistrer" at bounding box center [1164, 497] width 138 height 33
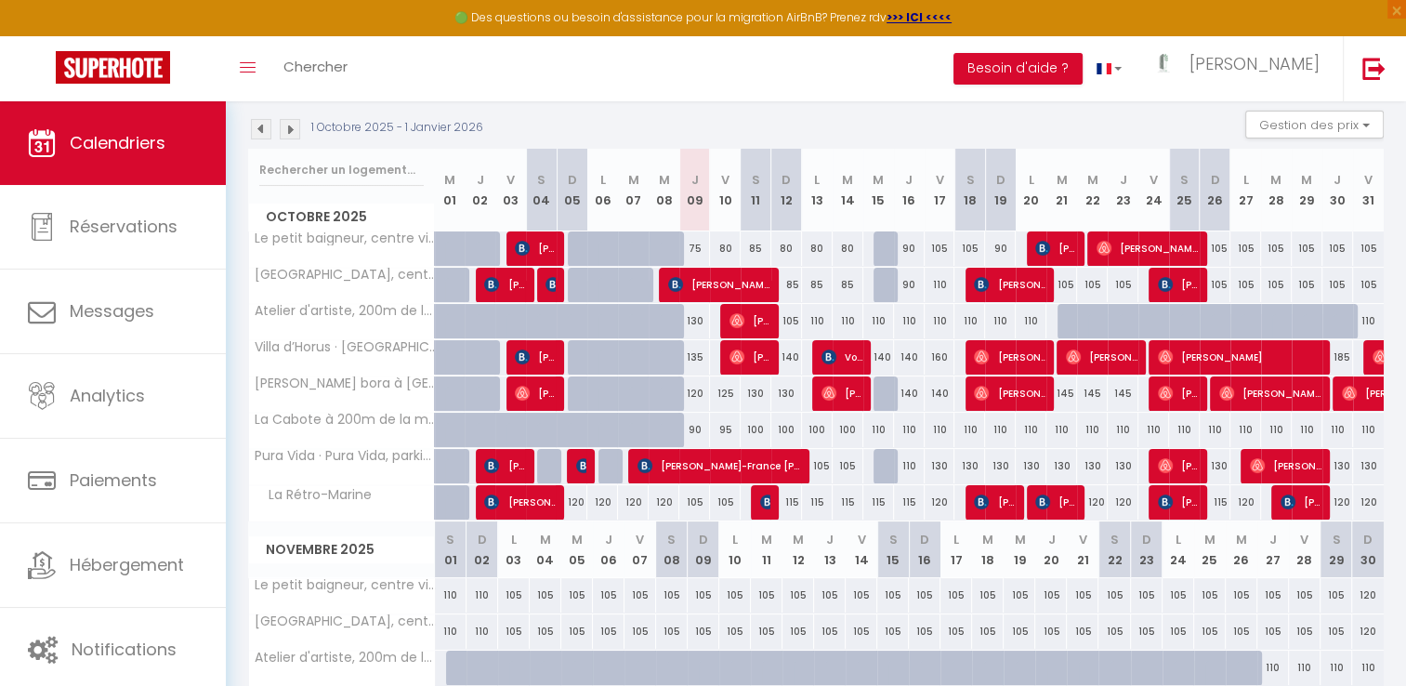
click at [1067, 397] on div "145" at bounding box center [1062, 393] width 31 height 34
type input "145"
type input "[DATE] Octobre 2025"
type input "Mer 22 Octobre 2025"
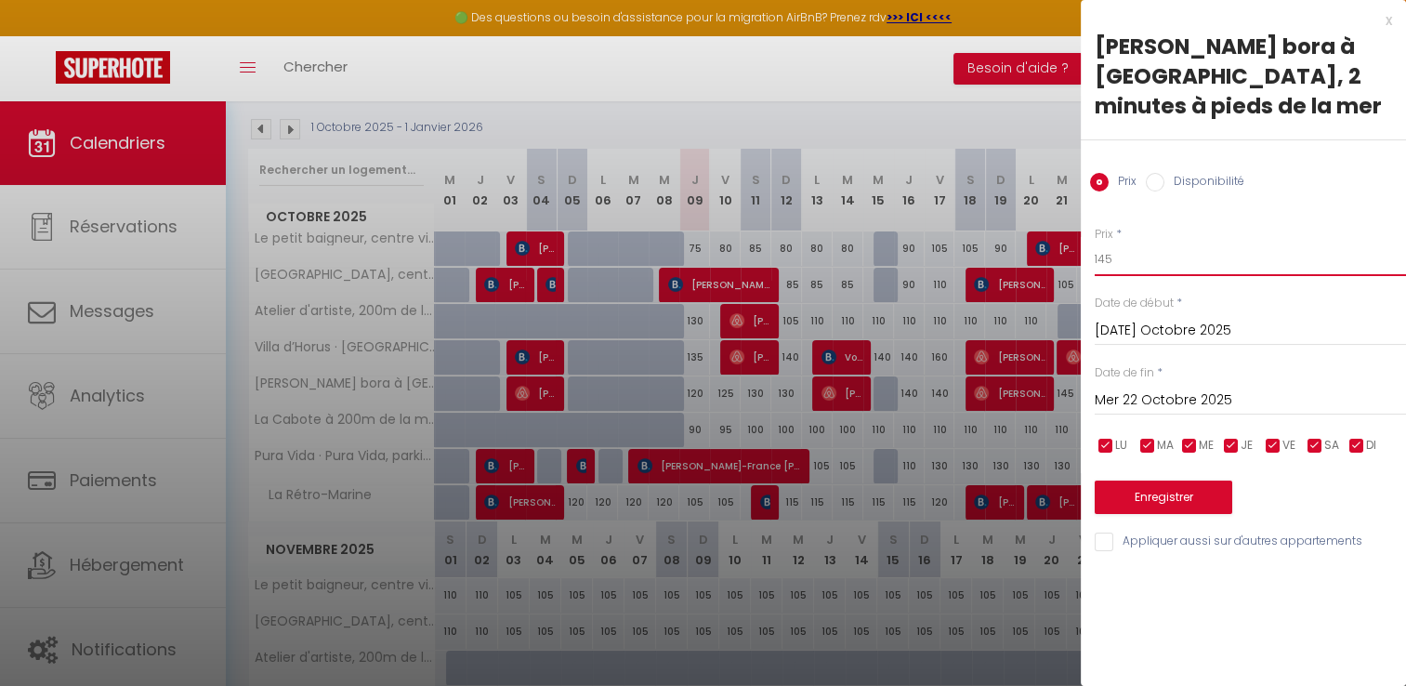
click at [1126, 266] on input "145" at bounding box center [1250, 259] width 311 height 33
type input "14"
click at [1112, 396] on input "Mer 22 Octobre 2025" at bounding box center [1250, 401] width 311 height 24
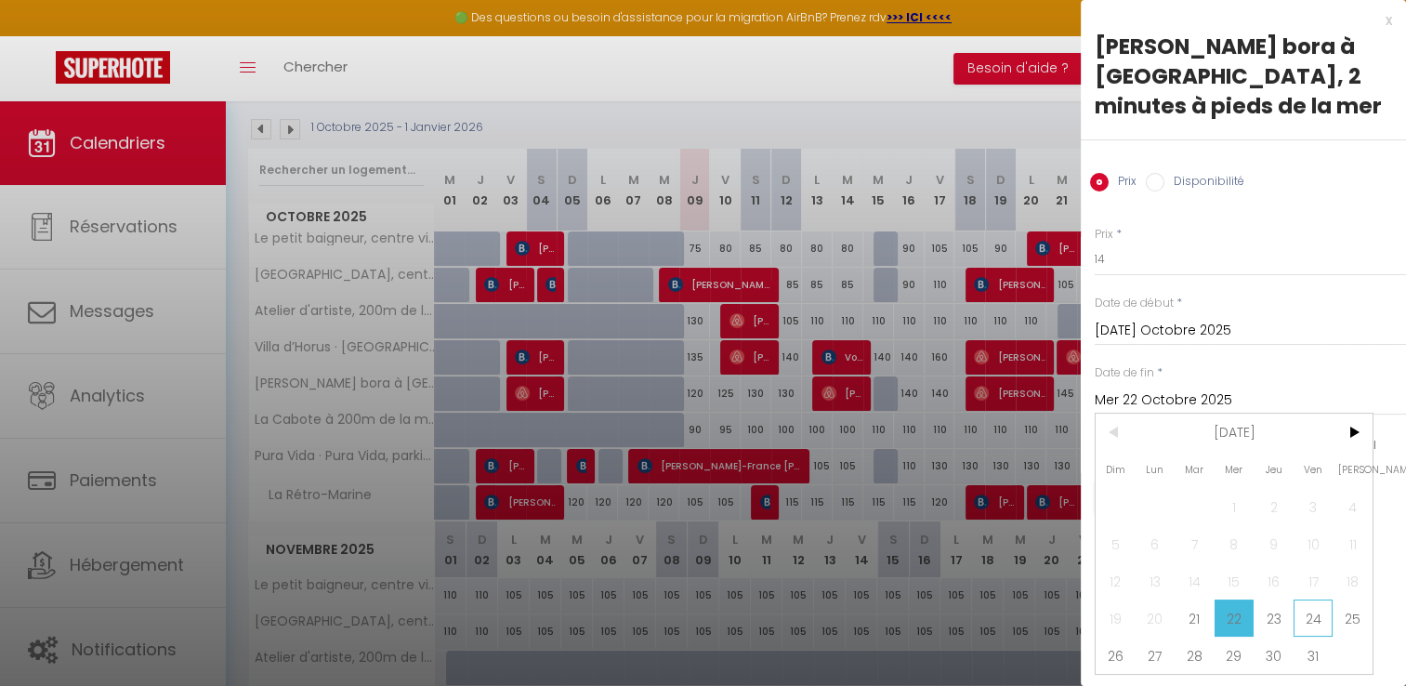
click at [1328, 621] on span "24" at bounding box center [1314, 617] width 40 height 37
type input "Ven 24 Octobre 2025"
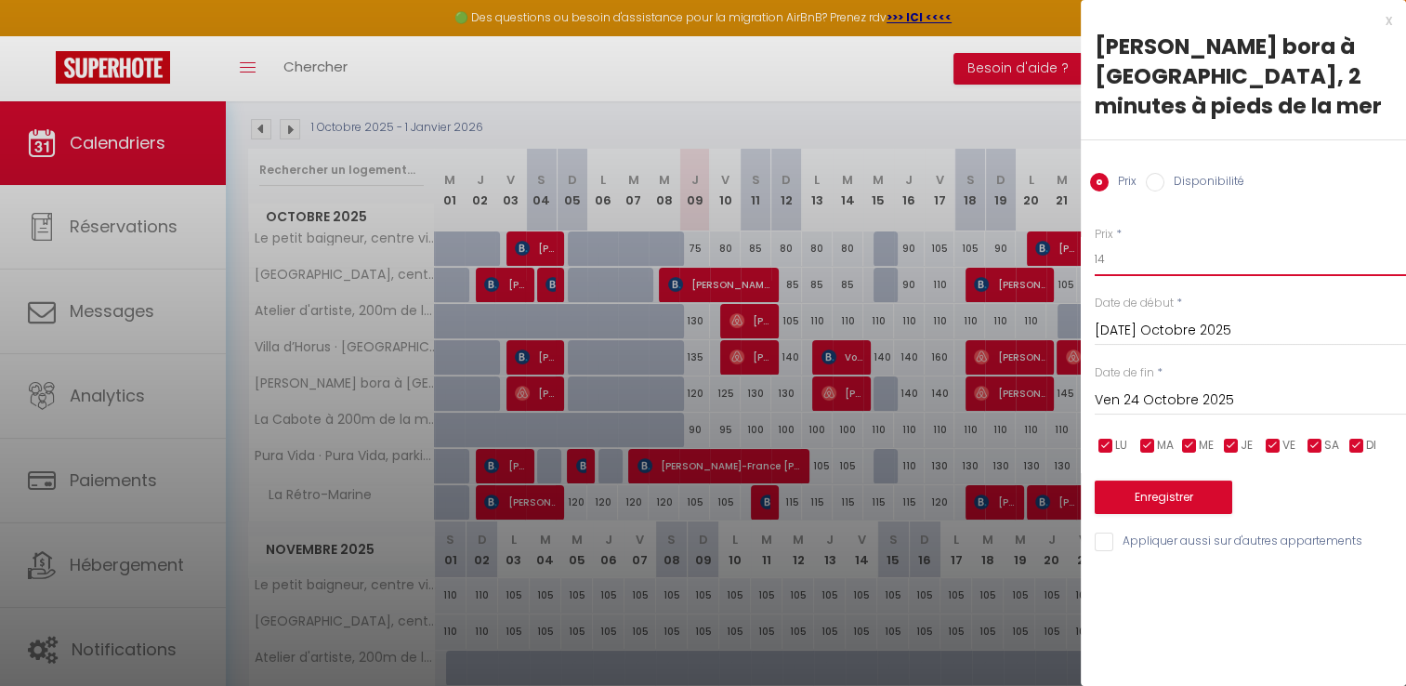
click at [1140, 244] on input "14" at bounding box center [1250, 259] width 311 height 33
type input "140"
click at [1126, 492] on button "Enregistrer" at bounding box center [1164, 497] width 138 height 33
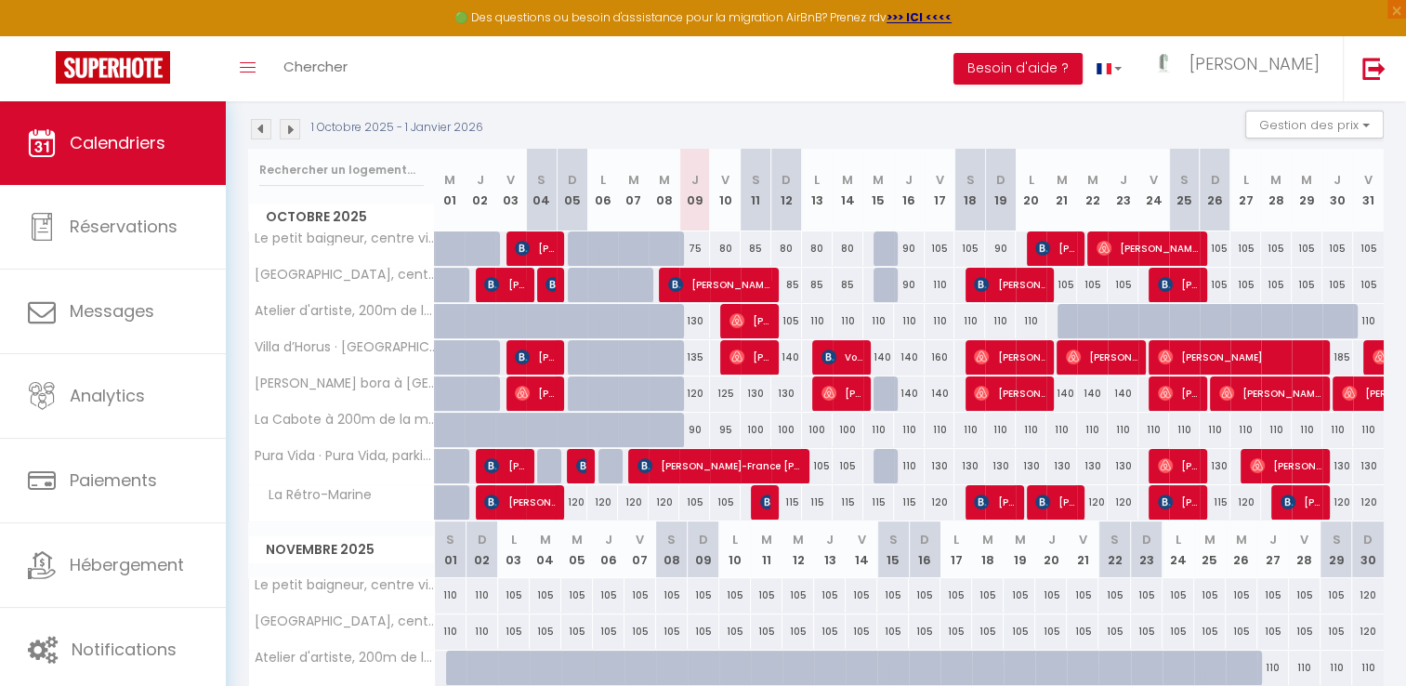
click at [941, 461] on div "130" at bounding box center [940, 466] width 31 height 34
type input "130"
type input "Ven 17 Octobre 2025"
type input "[PERSON_NAME] 18 Octobre 2025"
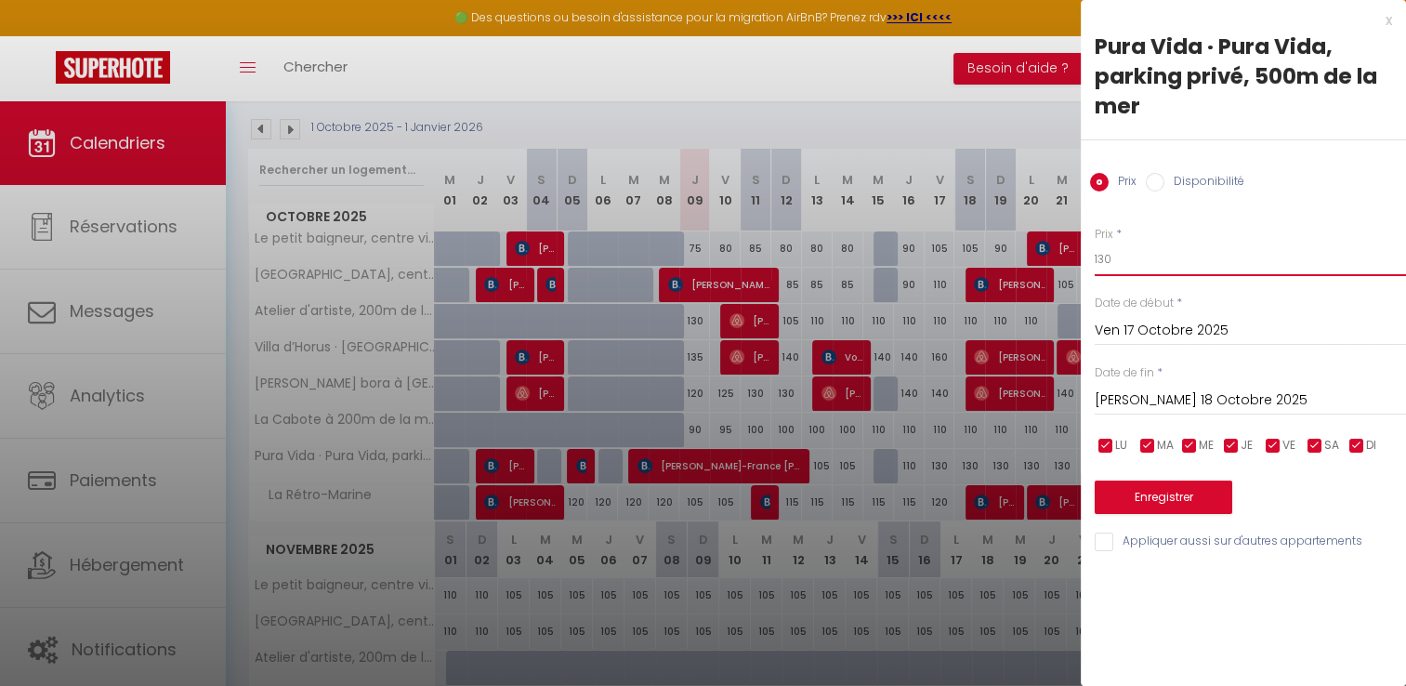
click at [1114, 253] on input "130" at bounding box center [1250, 259] width 311 height 33
type input "125"
click at [1126, 499] on button "Enregistrer" at bounding box center [1164, 497] width 138 height 33
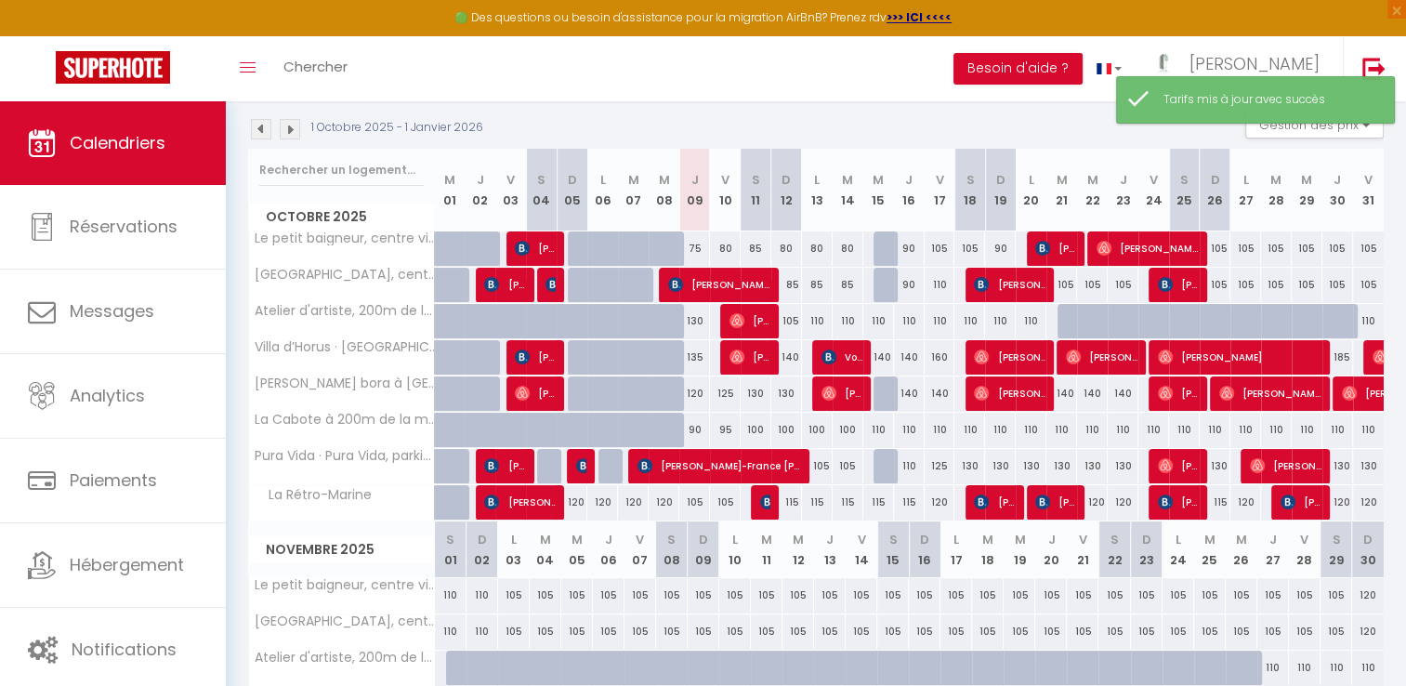
click at [1031, 463] on div "130" at bounding box center [1031, 466] width 31 height 34
type input "130"
type input "Lun 20 Octobre 2025"
type input "[DATE] Octobre 2025"
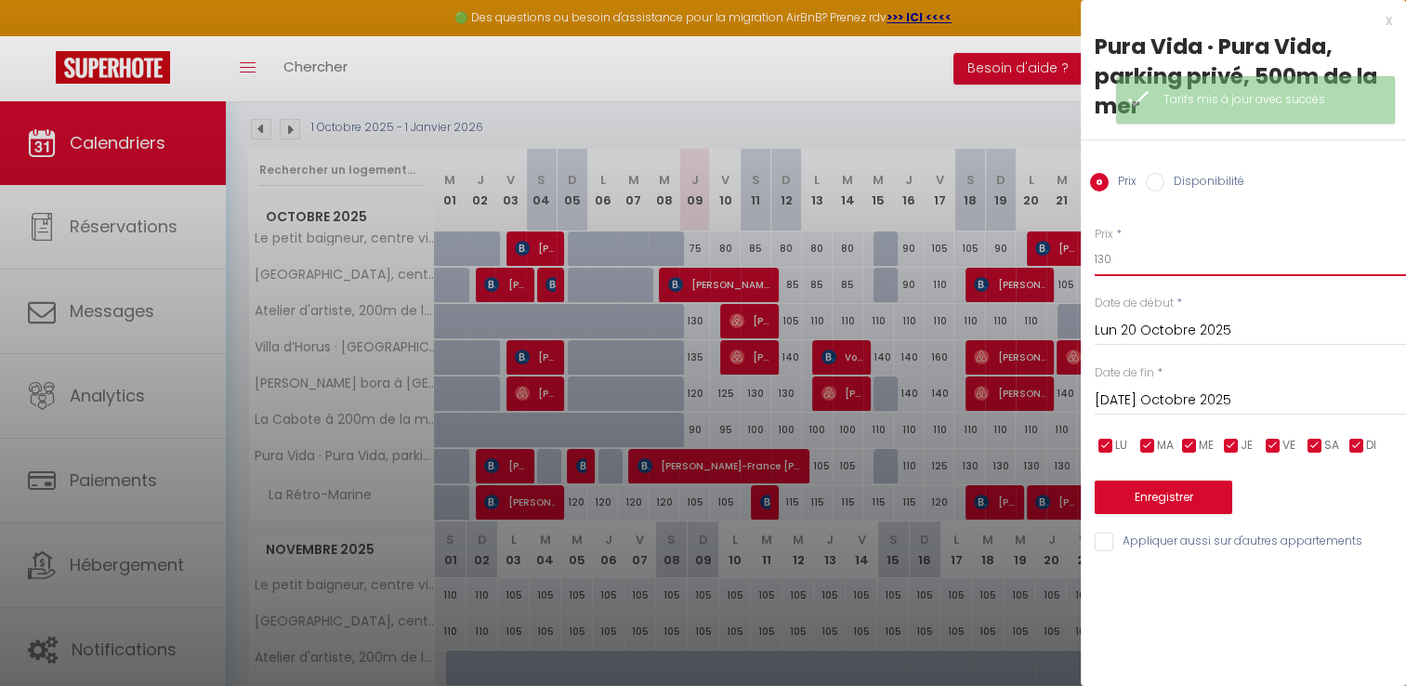
click at [1123, 259] on input "130" at bounding box center [1250, 259] width 311 height 33
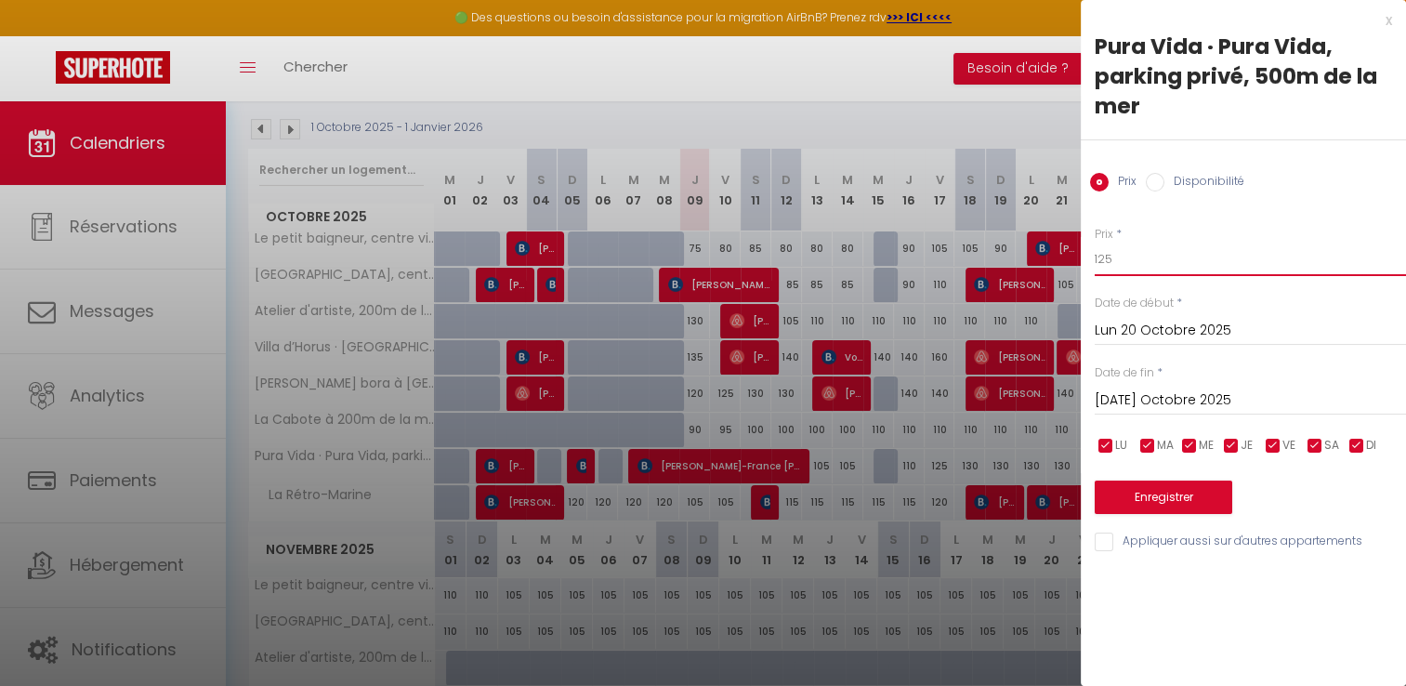
type input "125"
click at [1140, 494] on button "Enregistrer" at bounding box center [1164, 497] width 138 height 33
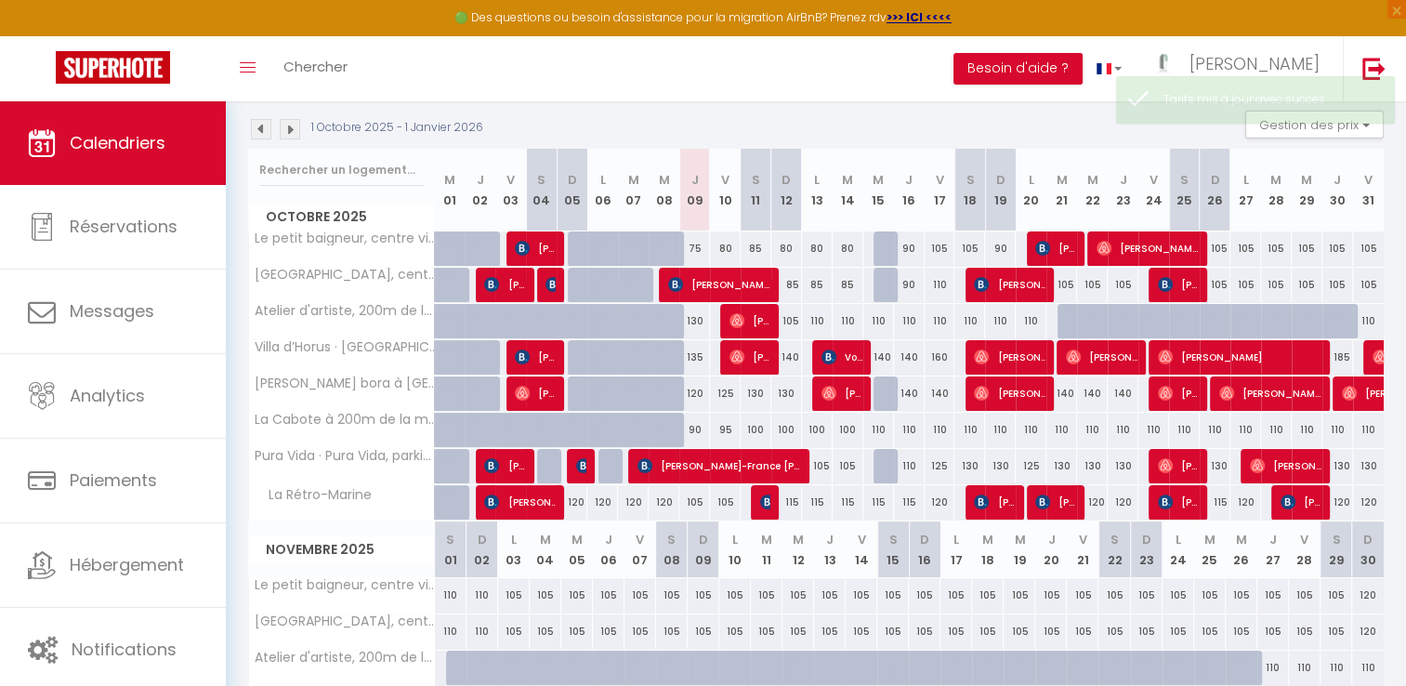
click at [1064, 464] on div "130" at bounding box center [1062, 466] width 31 height 34
type input "130"
type input "[DATE] Octobre 2025"
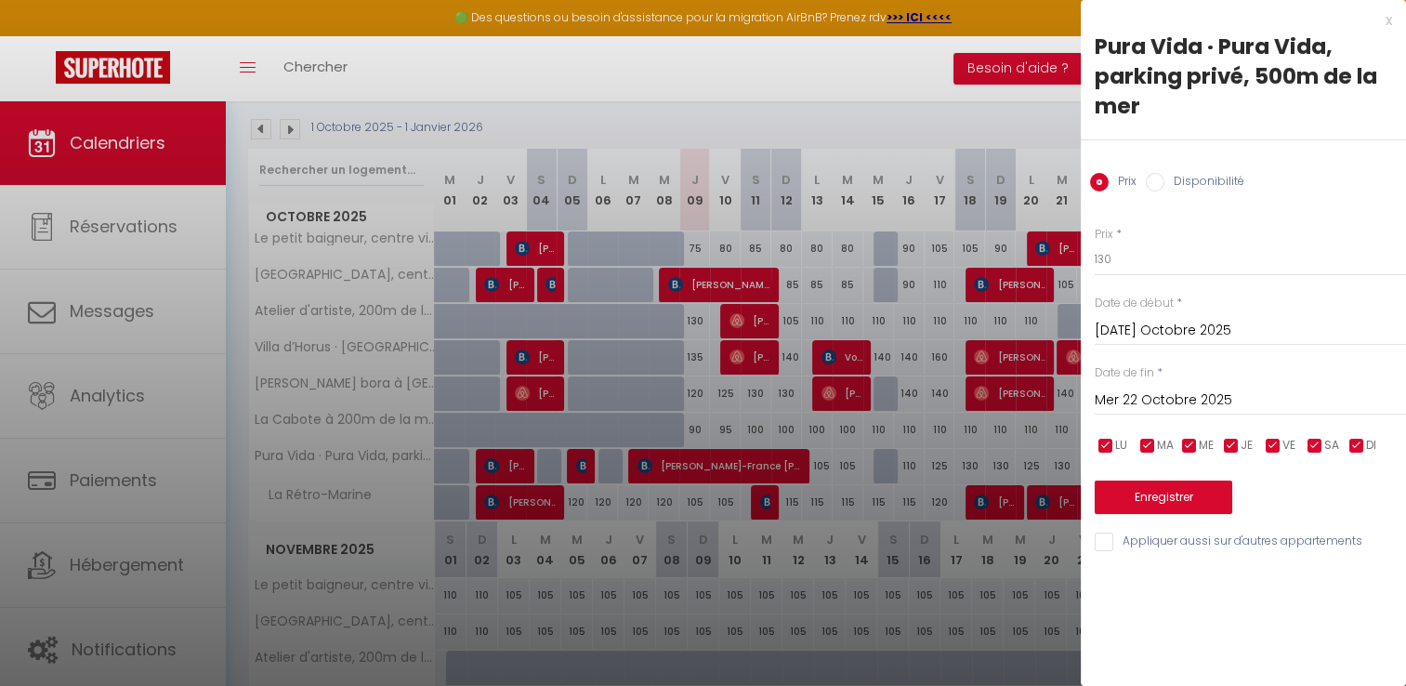
click at [1156, 397] on input "Mer 22 Octobre 2025" at bounding box center [1250, 401] width 311 height 24
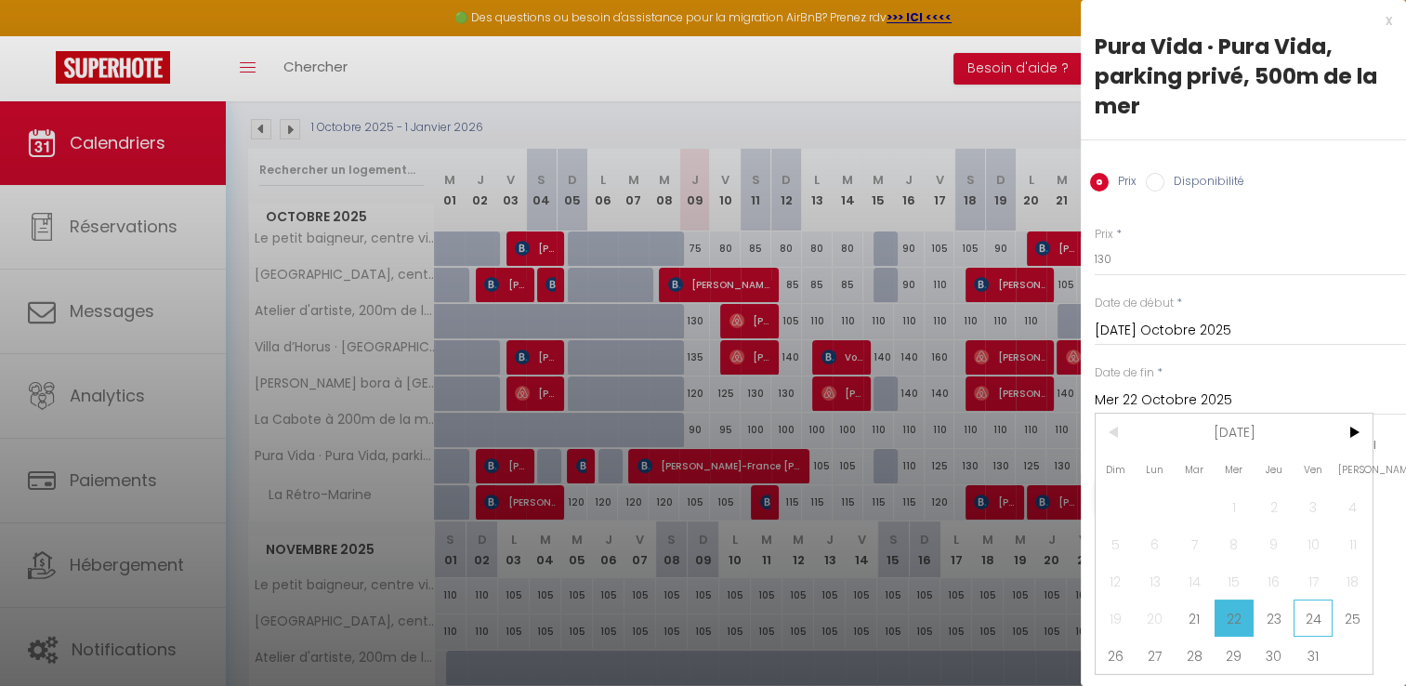
click at [1309, 630] on span "24" at bounding box center [1314, 617] width 40 height 37
type input "Ven 24 Octobre 2025"
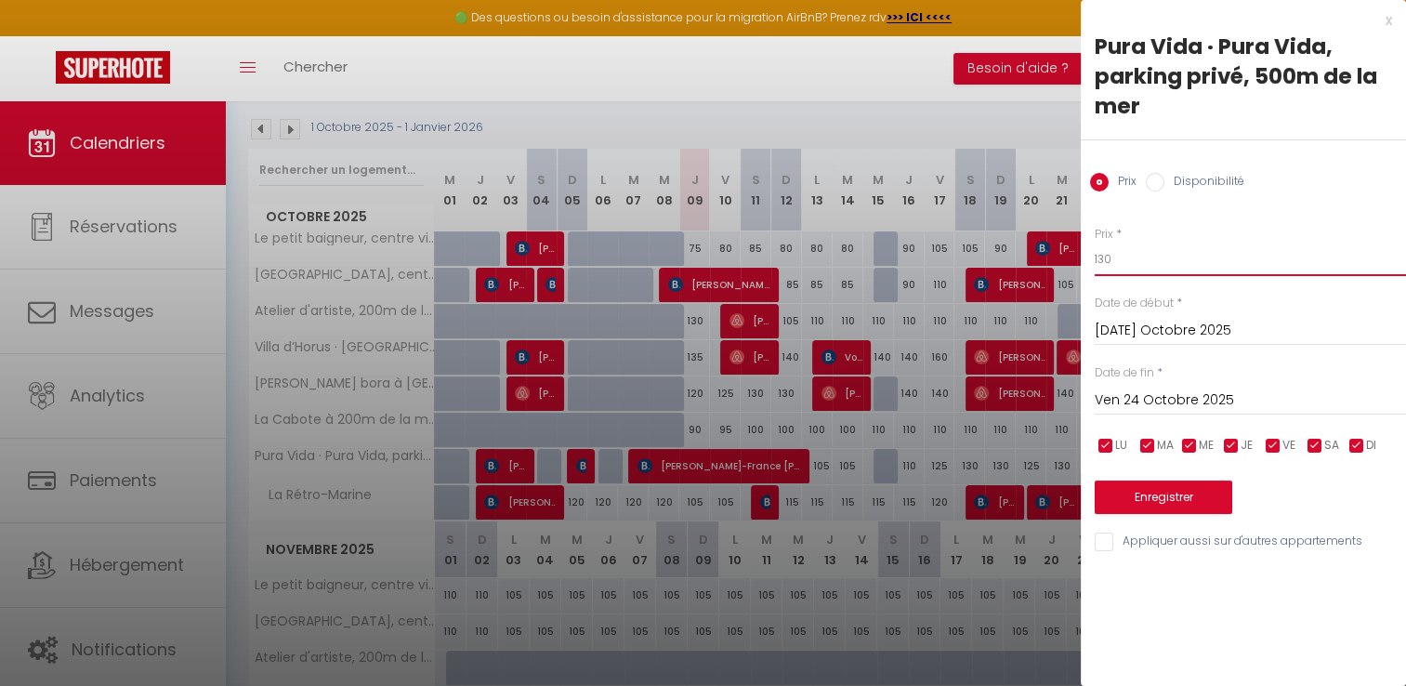
click at [1165, 265] on input "130" at bounding box center [1250, 259] width 311 height 33
type input "125"
click at [1147, 491] on button "Enregistrer" at bounding box center [1164, 497] width 138 height 33
